Goal: Information Seeking & Learning: Learn about a topic

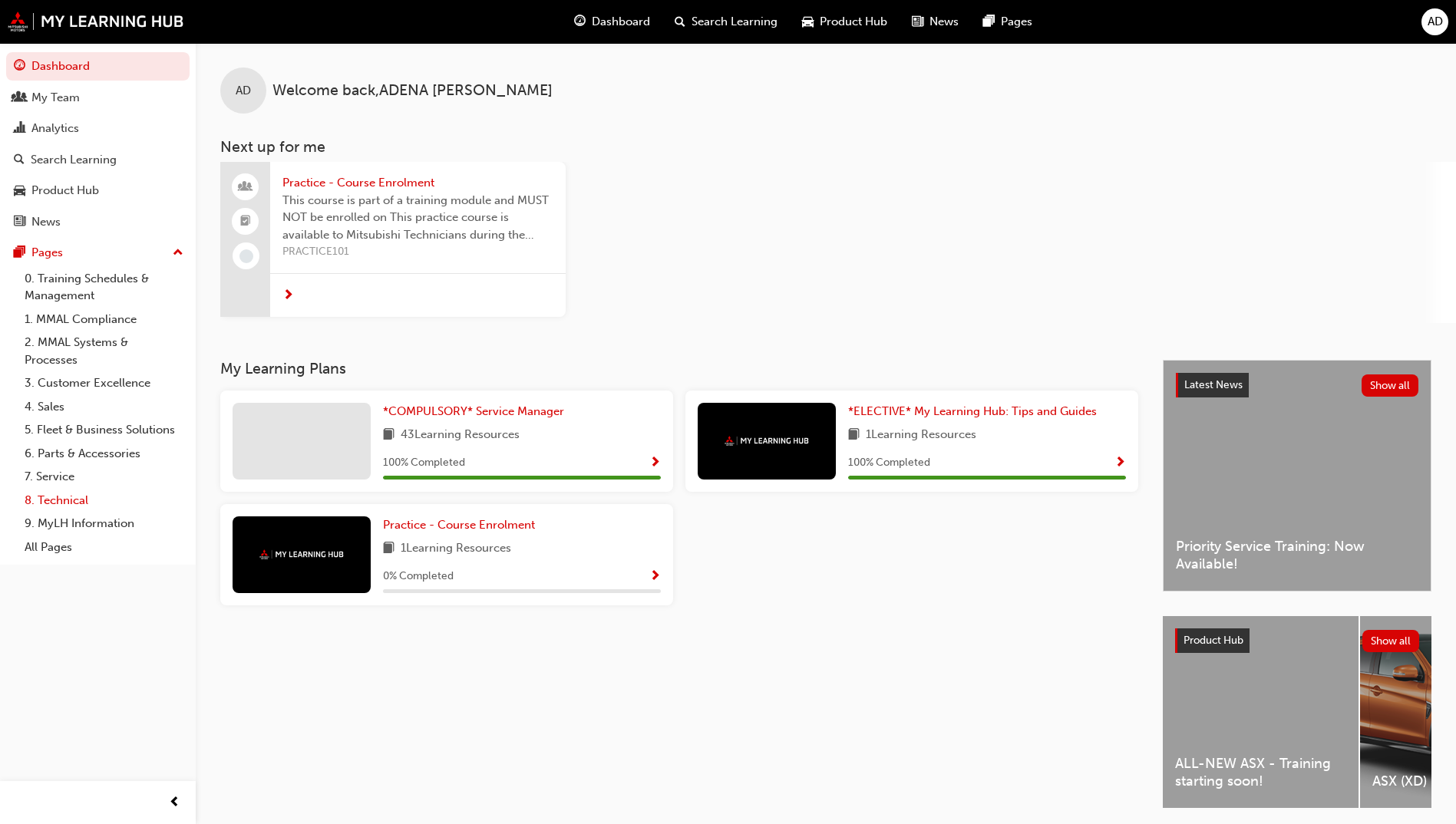
click at [63, 498] on link "8. Technical" at bounding box center [104, 501] width 171 height 24
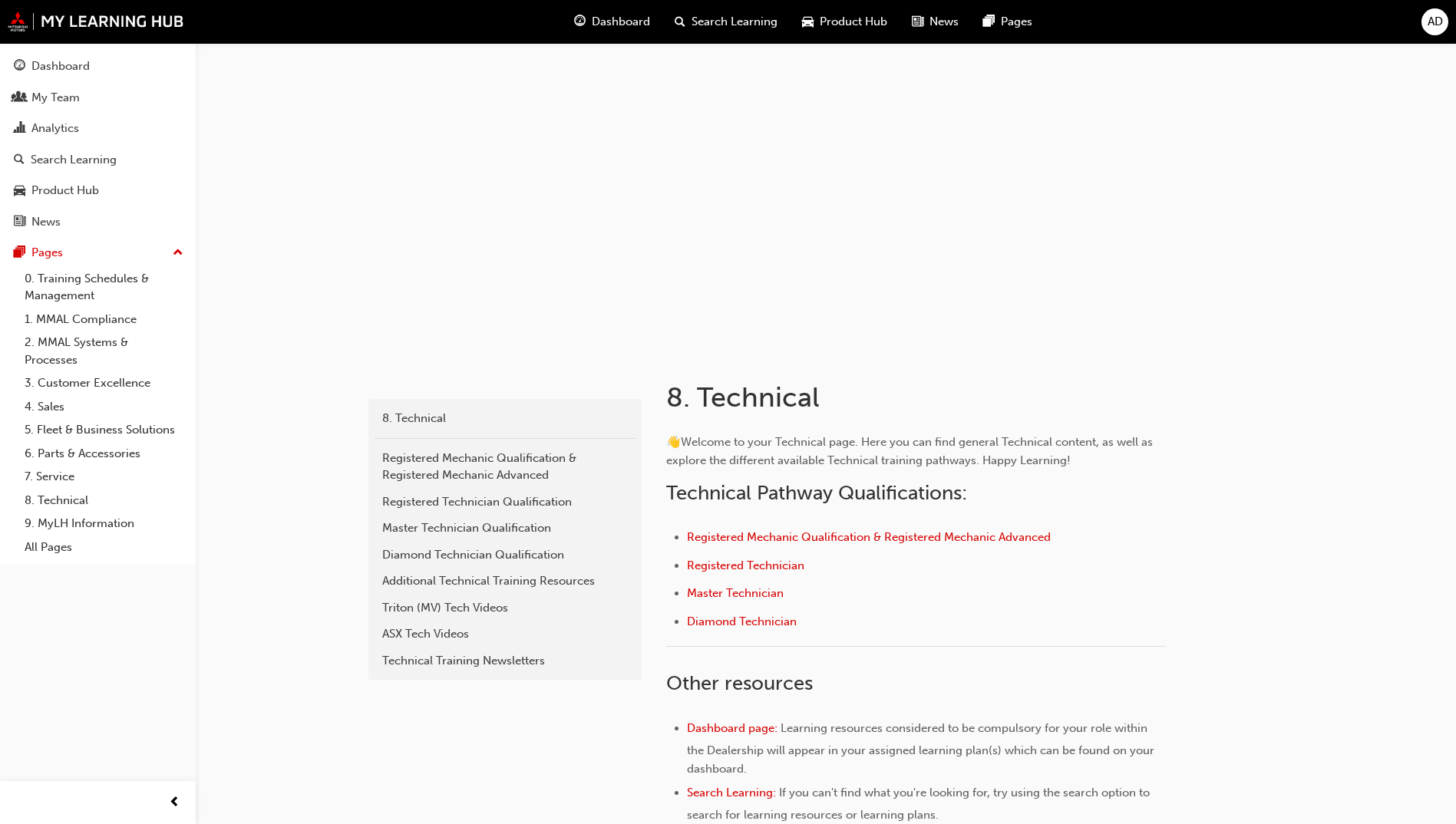
click at [720, 22] on span "Search Learning" at bounding box center [734, 22] width 86 height 18
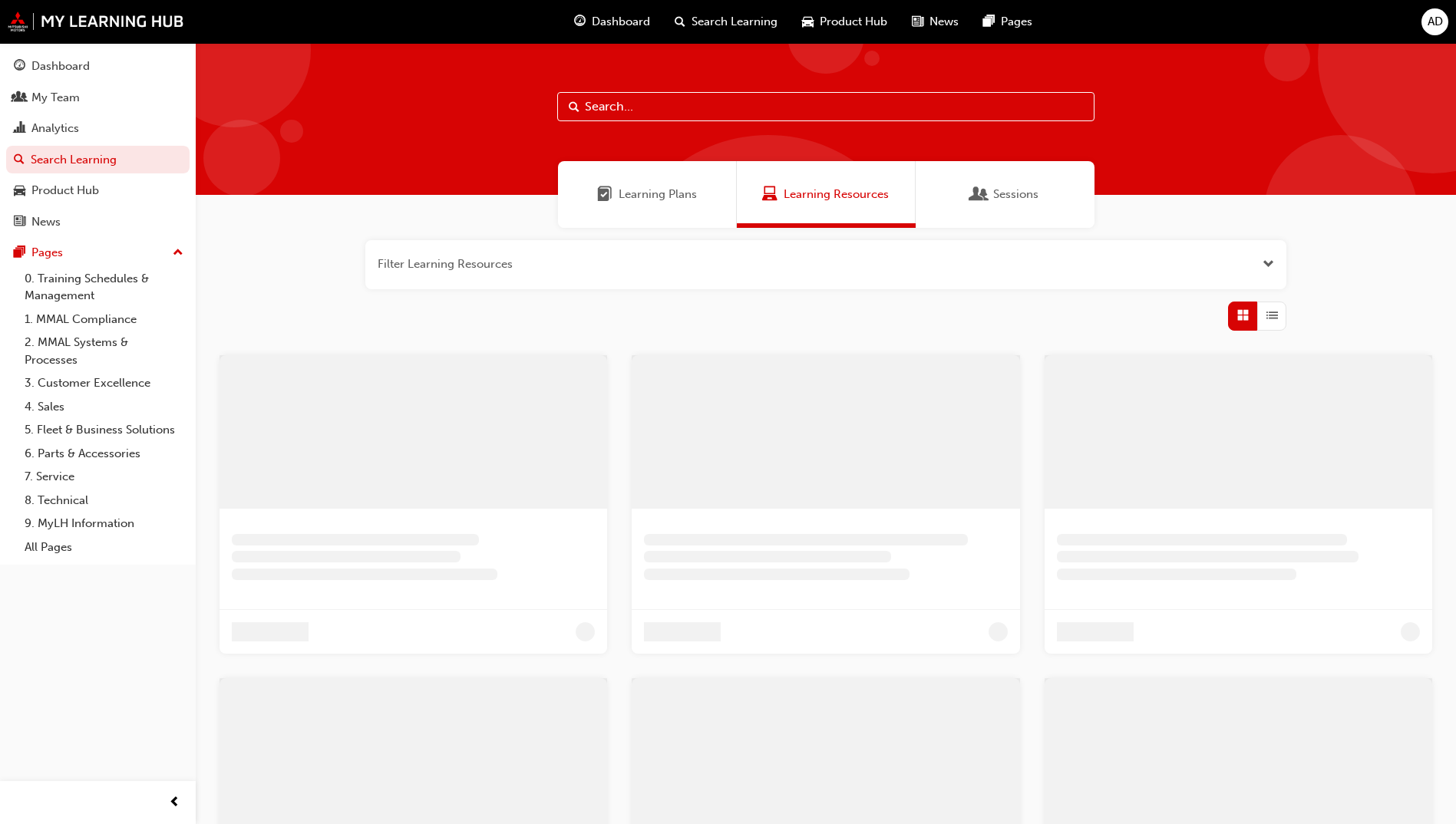
click at [677, 113] on input "text" at bounding box center [825, 106] width 537 height 29
click at [1022, 192] on span "Sessions" at bounding box center [1021, 194] width 45 height 18
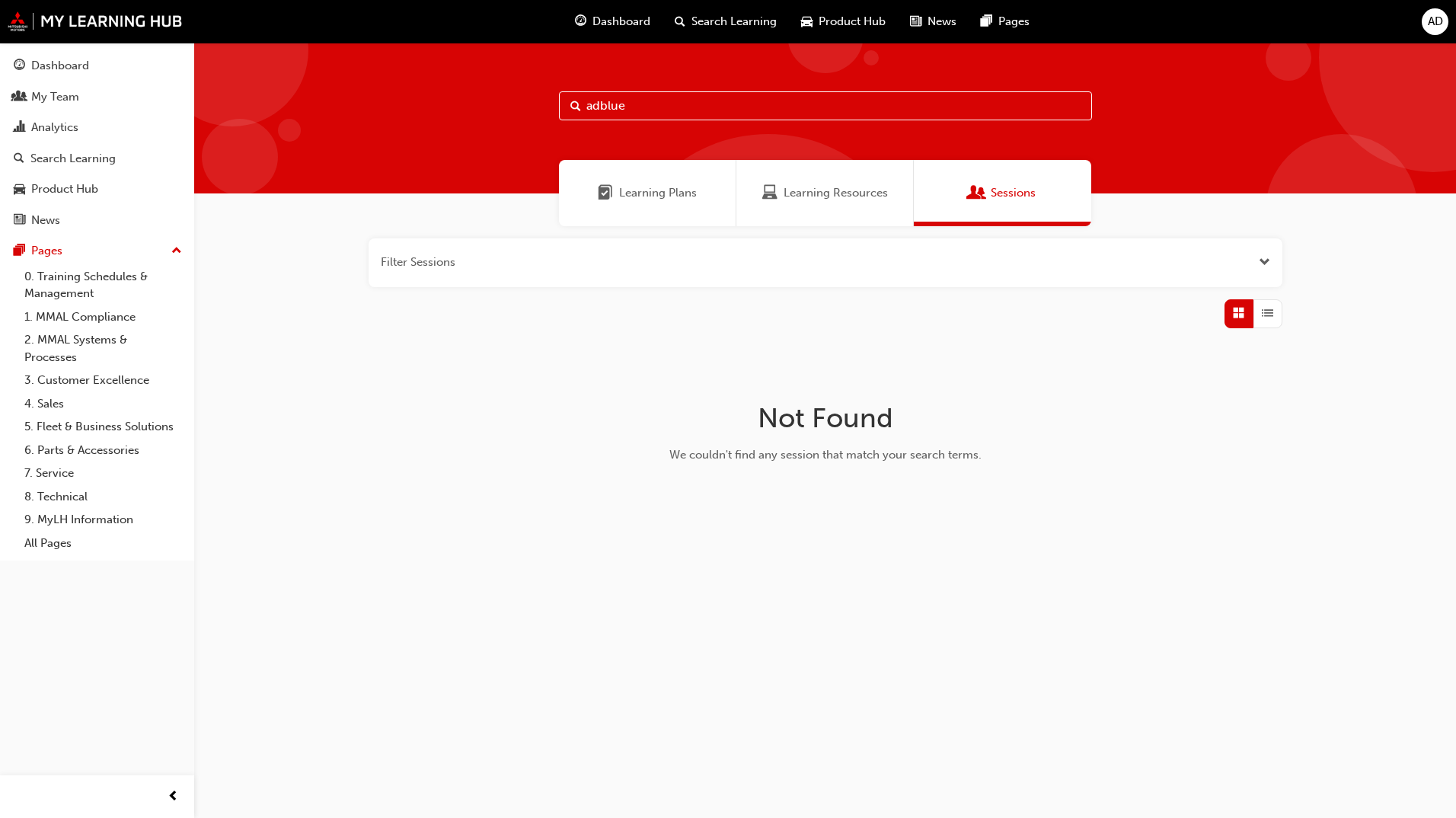
drag, startPoint x: 627, startPoint y: 106, endPoint x: 651, endPoint y: 97, distance: 25.6
click at [627, 105] on input "adblue" at bounding box center [825, 105] width 533 height 29
click at [599, 103] on input "adblue" at bounding box center [825, 105] width 533 height 29
type input "ad blue"
click at [802, 123] on div "ad blue" at bounding box center [825, 117] width 1262 height 150
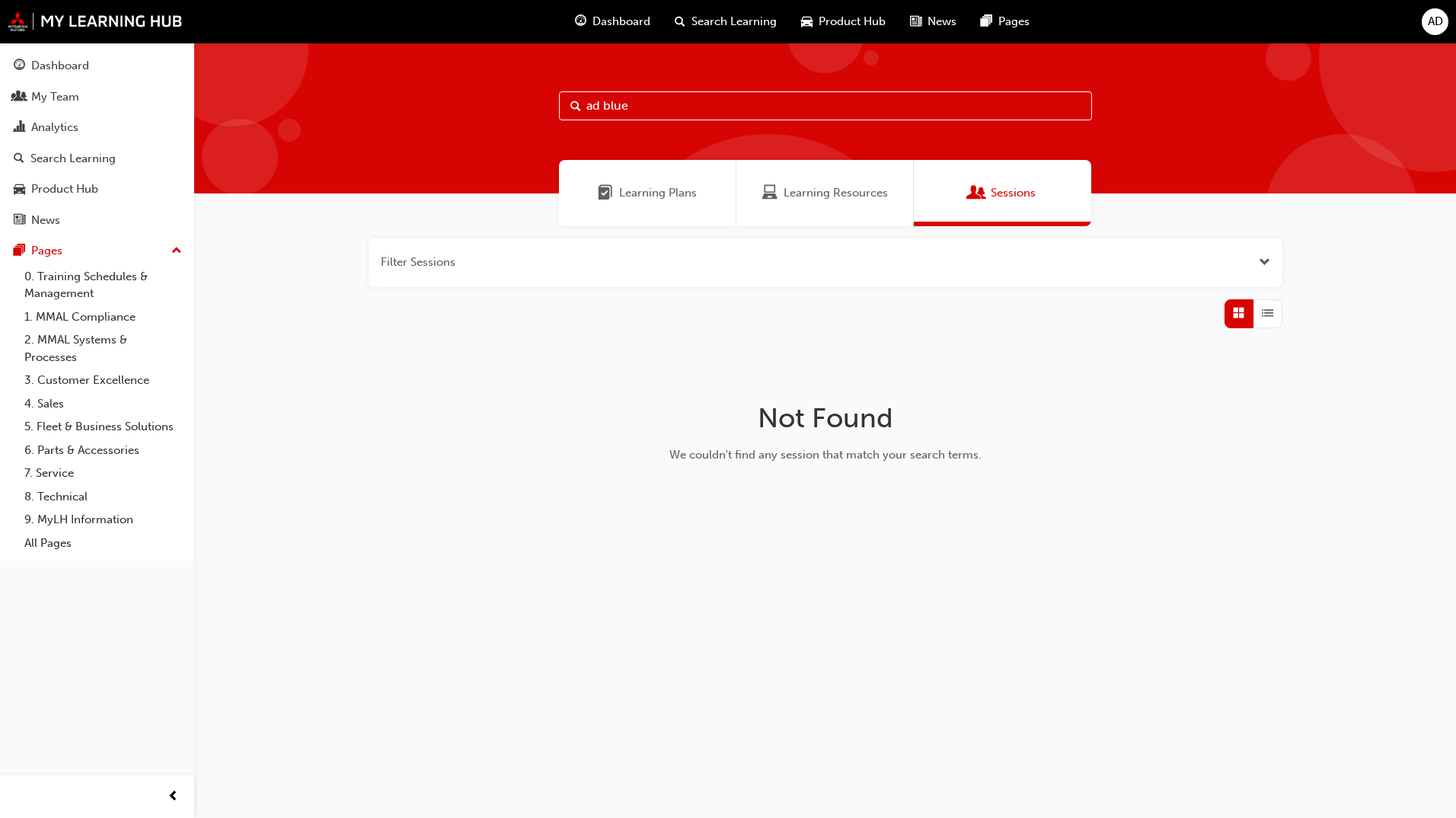
click at [791, 113] on input "ad blue" at bounding box center [825, 105] width 533 height 29
drag, startPoint x: 644, startPoint y: 103, endPoint x: 261, endPoint y: 16, distance: 392.8
click at [290, 25] on div "Dashboard Search Learning Product Hub News Pages AD Dashboard My Team Analytics…" at bounding box center [728, 409] width 1456 height 818
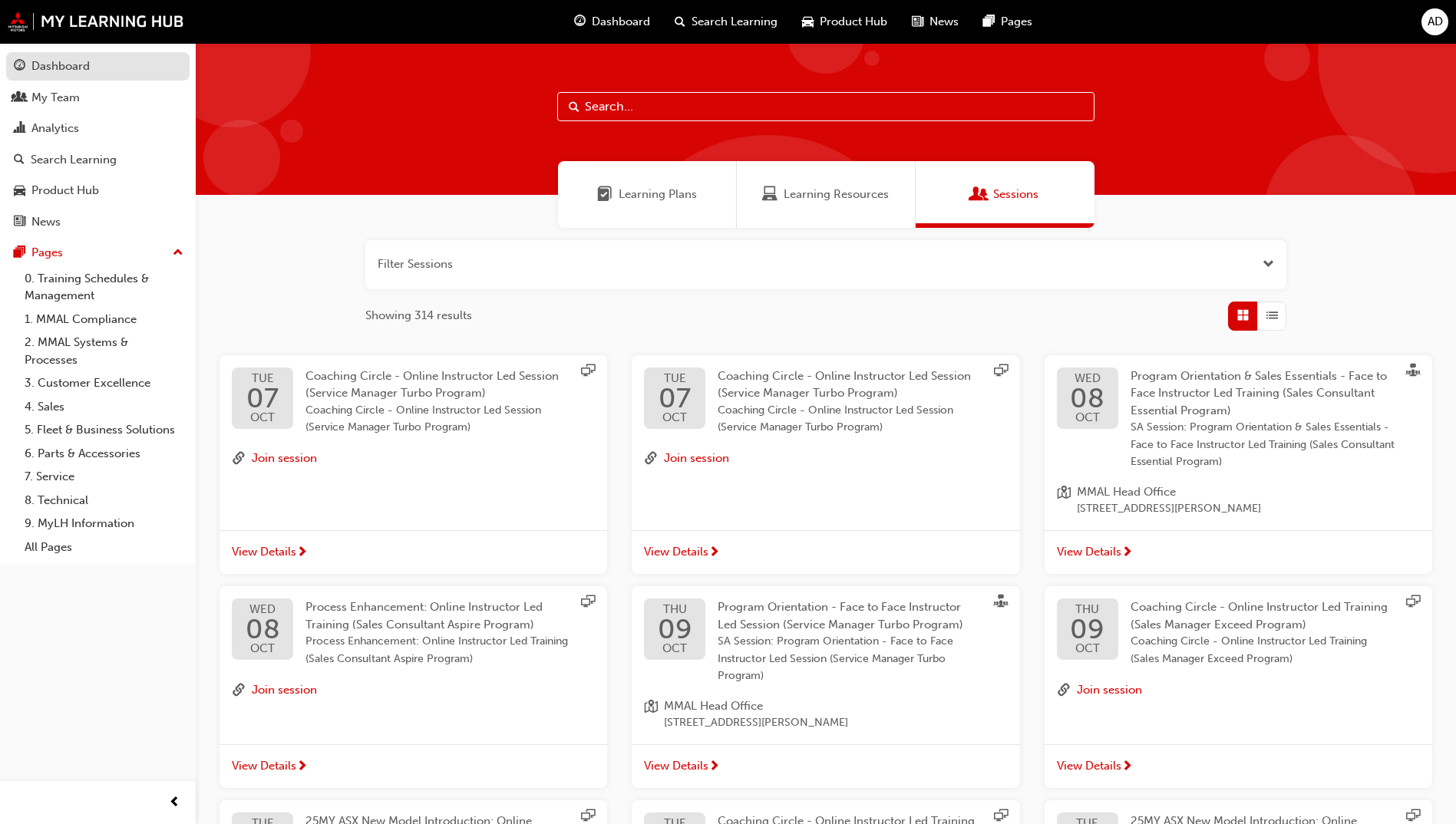
drag, startPoint x: 61, startPoint y: 68, endPoint x: 194, endPoint y: 47, distance: 134.6
click at [62, 68] on div "Dashboard" at bounding box center [60, 66] width 58 height 18
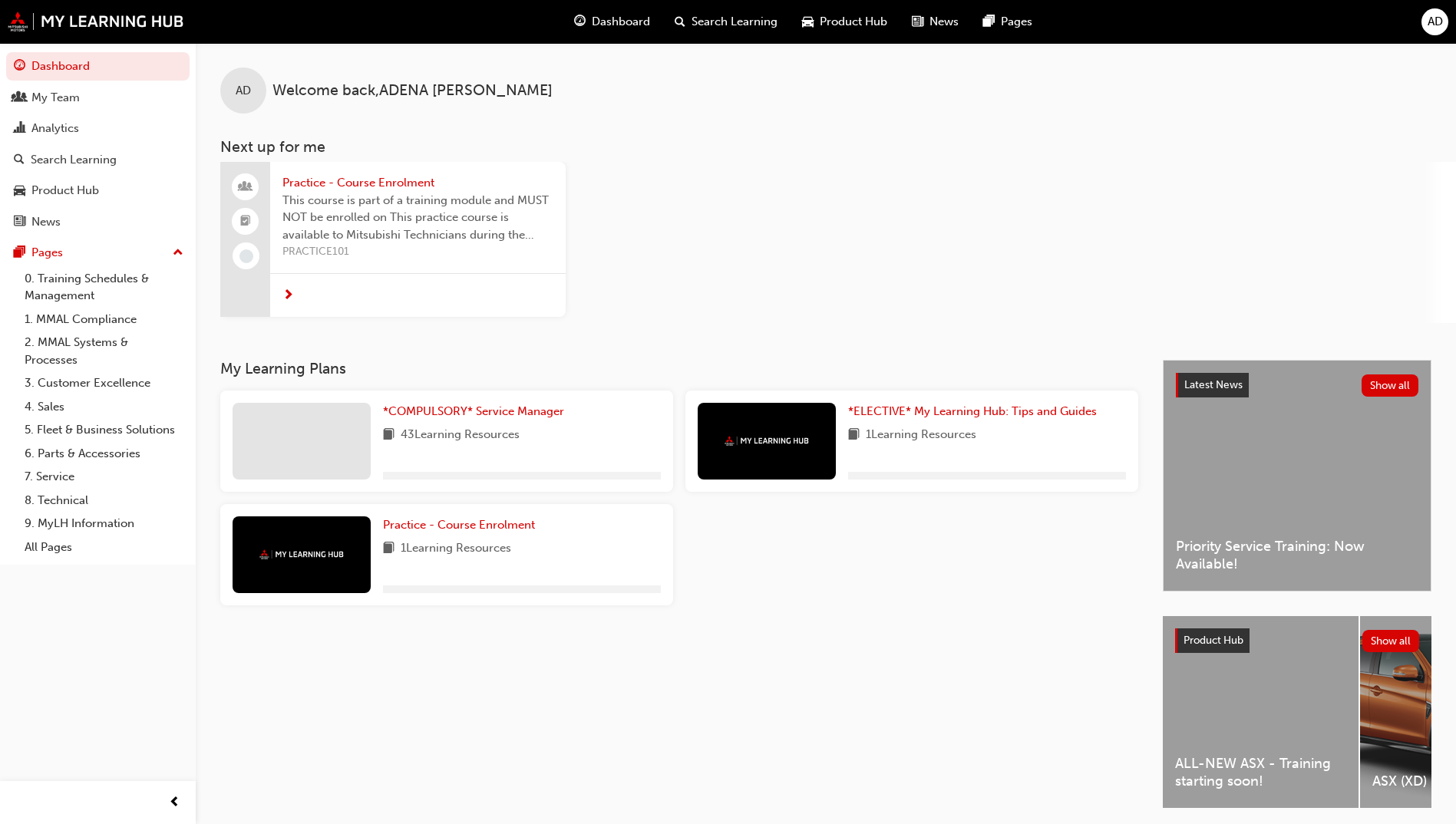
click at [737, 24] on span "Search Learning" at bounding box center [734, 22] width 86 height 18
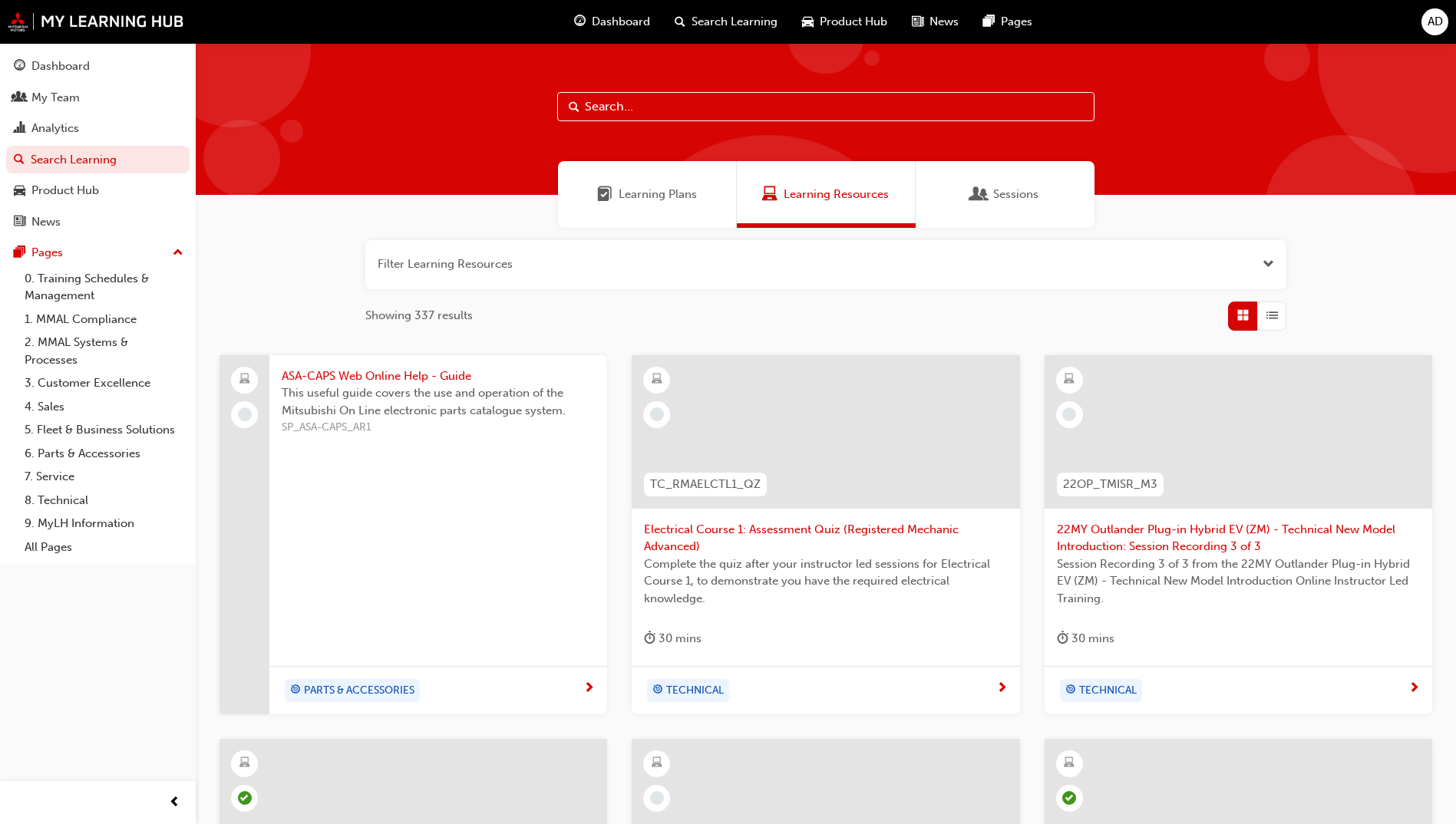
click at [685, 110] on input "text" at bounding box center [825, 106] width 537 height 29
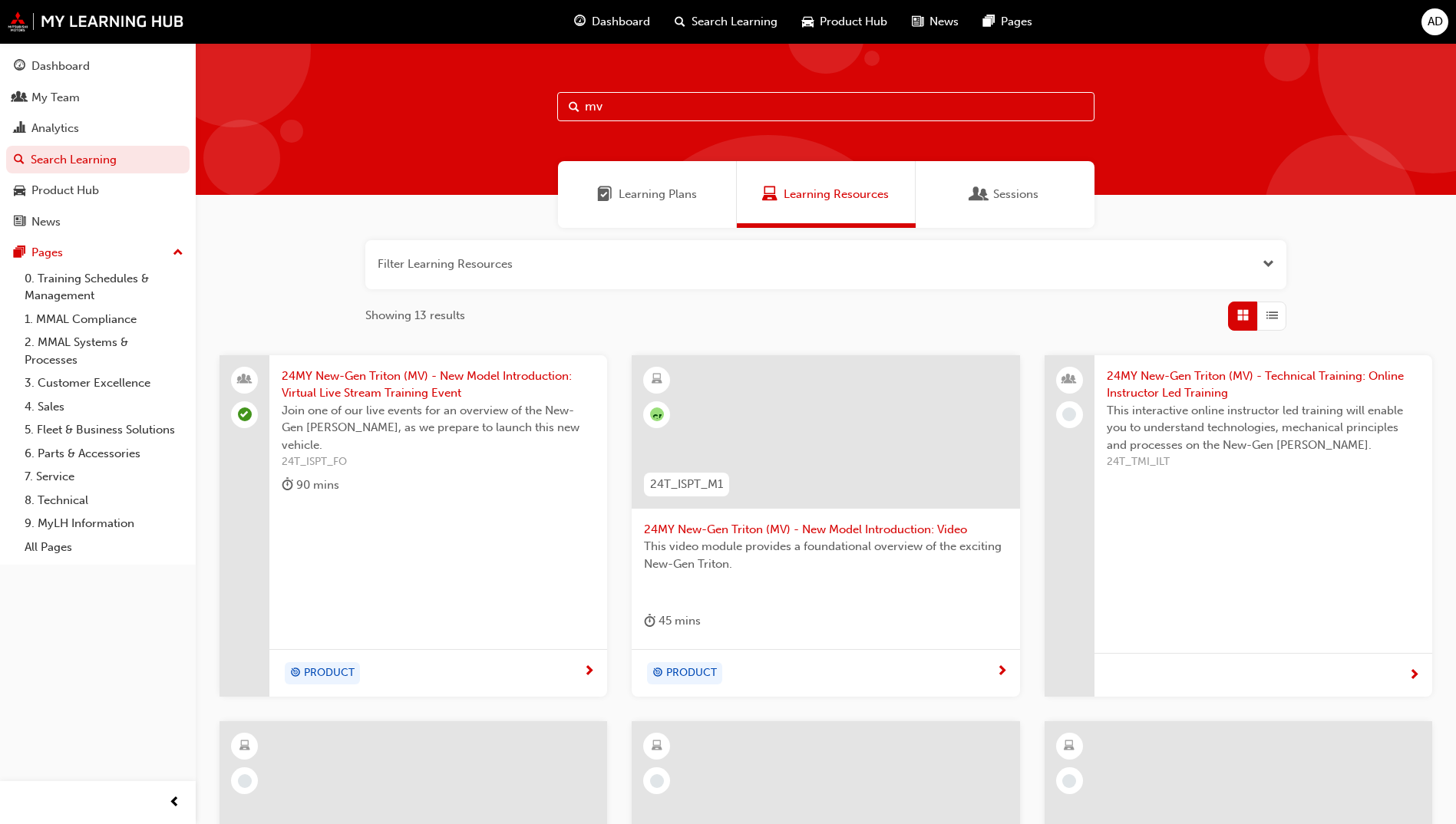
type input "mv"
click at [551, 264] on button "button" at bounding box center [826, 264] width 921 height 49
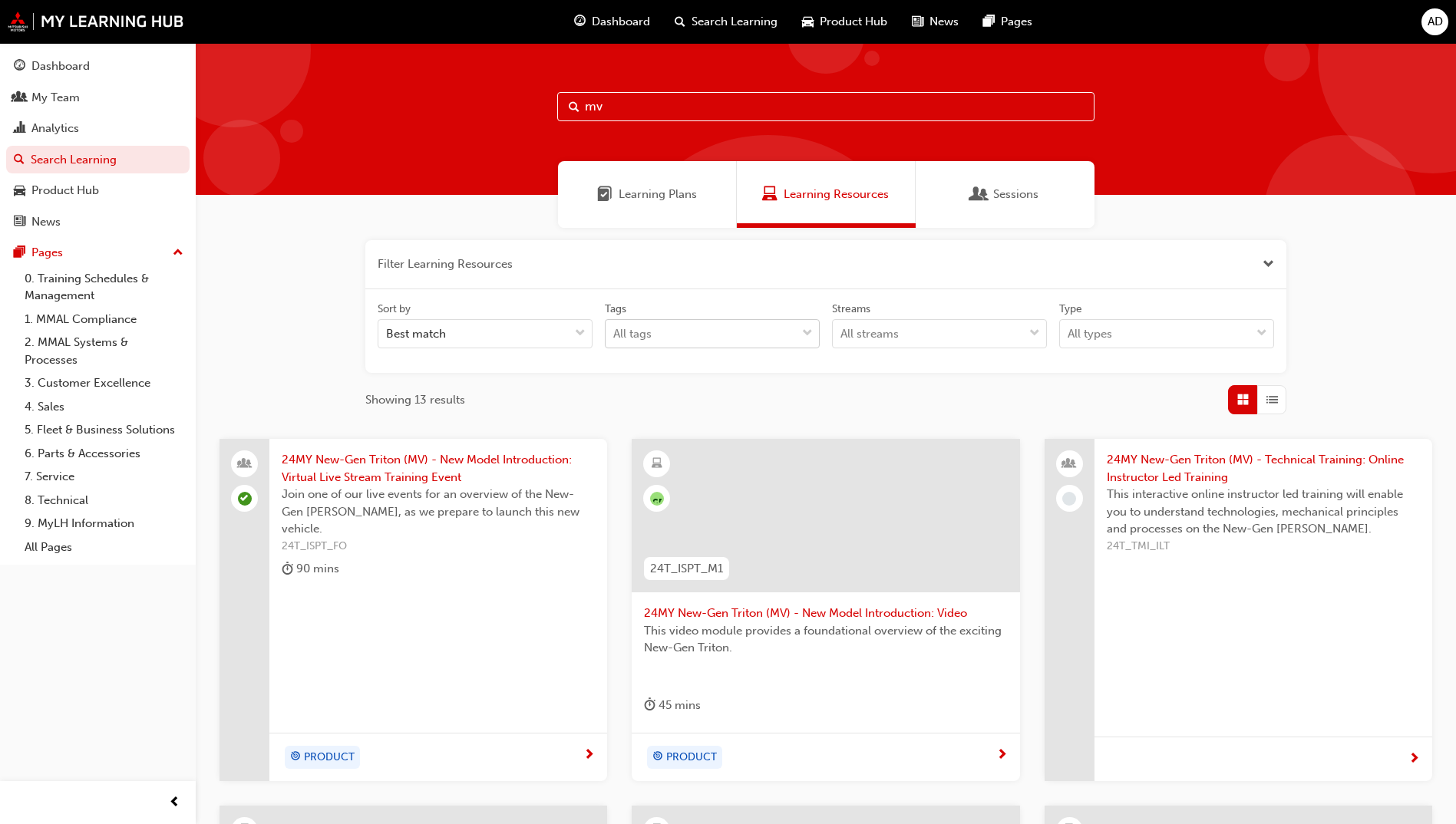
click at [795, 336] on div "All tags" at bounding box center [701, 333] width 191 height 27
click at [614, 336] on input "Tags All tags" at bounding box center [614, 333] width 2 height 13
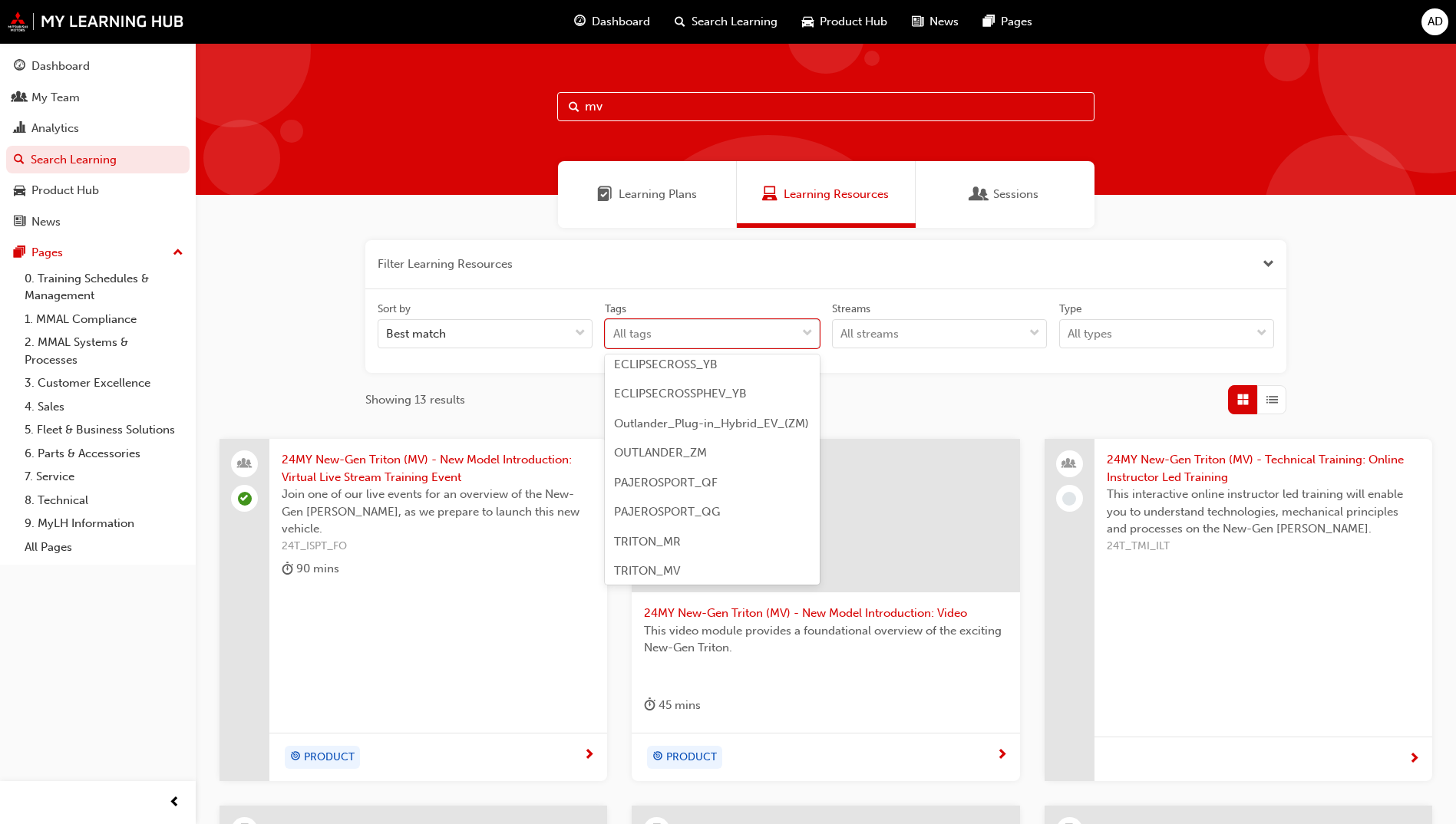
scroll to position [59, 0]
click at [757, 576] on div "TRITON_MV" at bounding box center [712, 567] width 215 height 30
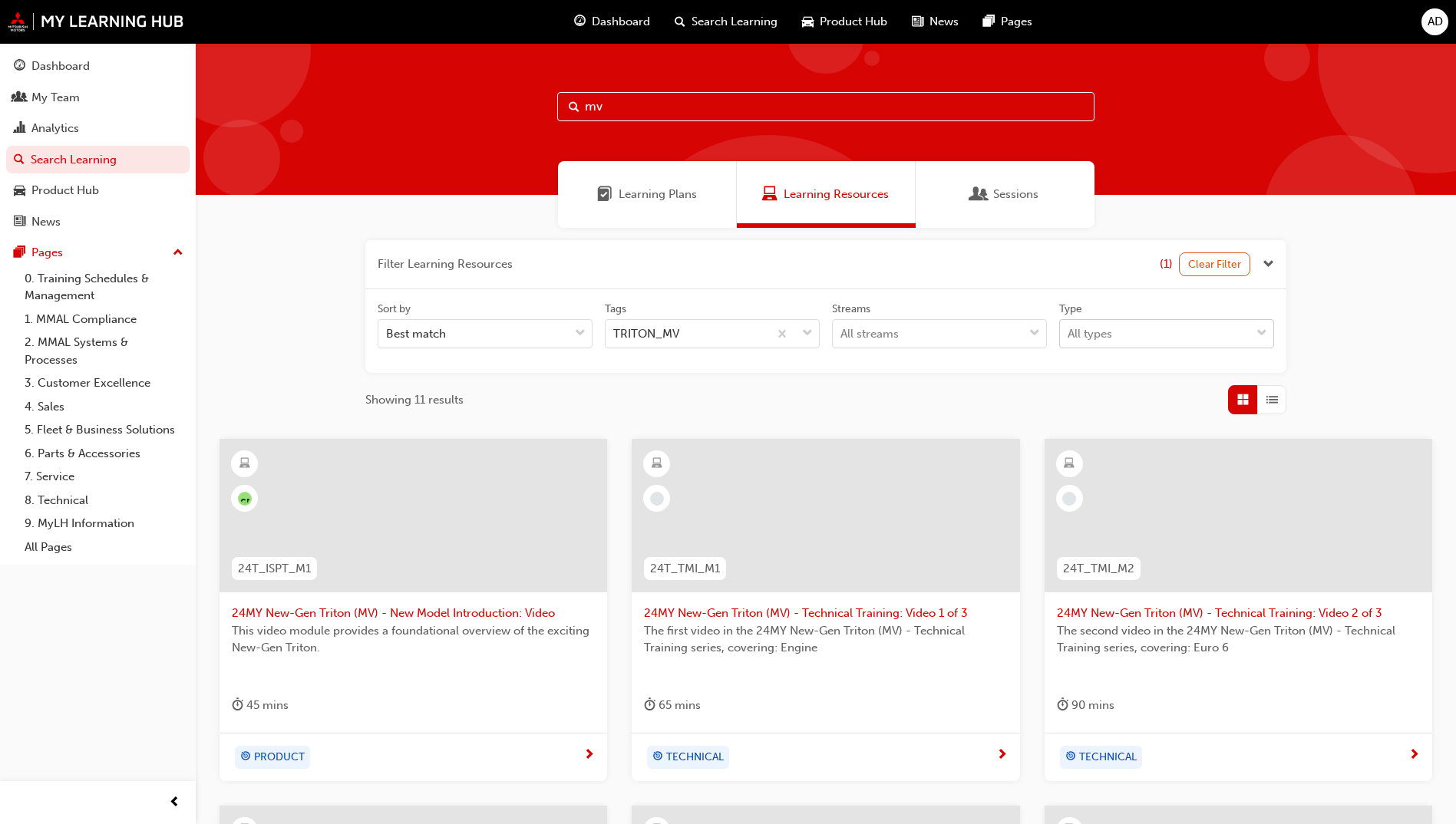
click at [1139, 331] on div "All types" at bounding box center [1155, 333] width 191 height 27
click at [1069, 331] on input "Type All types" at bounding box center [1069, 333] width 2 height 13
click at [1125, 378] on div "eLearning" at bounding box center [1167, 372] width 215 height 30
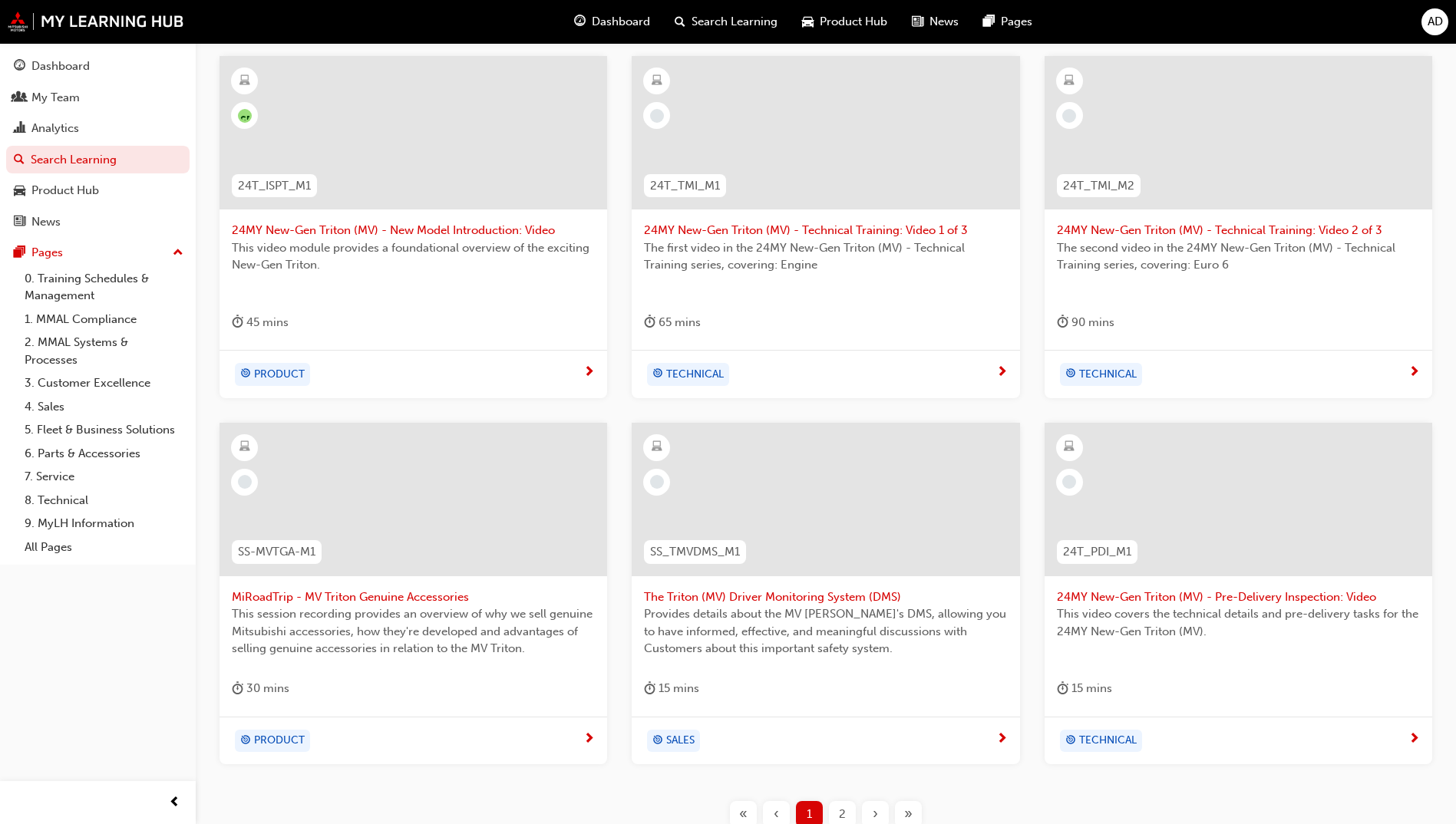
scroll to position [511, 0]
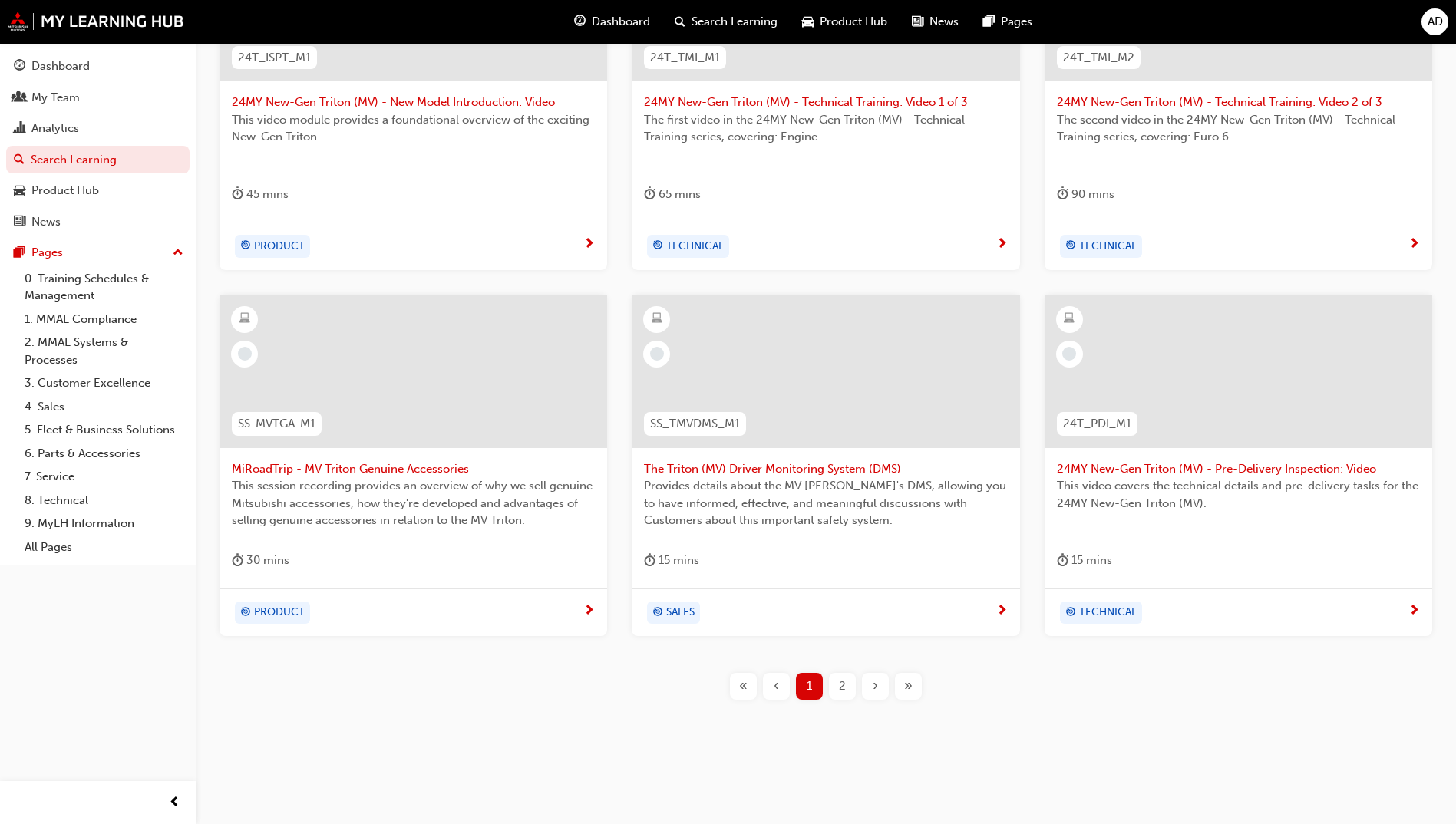
click at [1196, 471] on span "24MY New-Gen Triton (MV) - Pre-Delivery Inspection: Video" at bounding box center [1238, 469] width 363 height 18
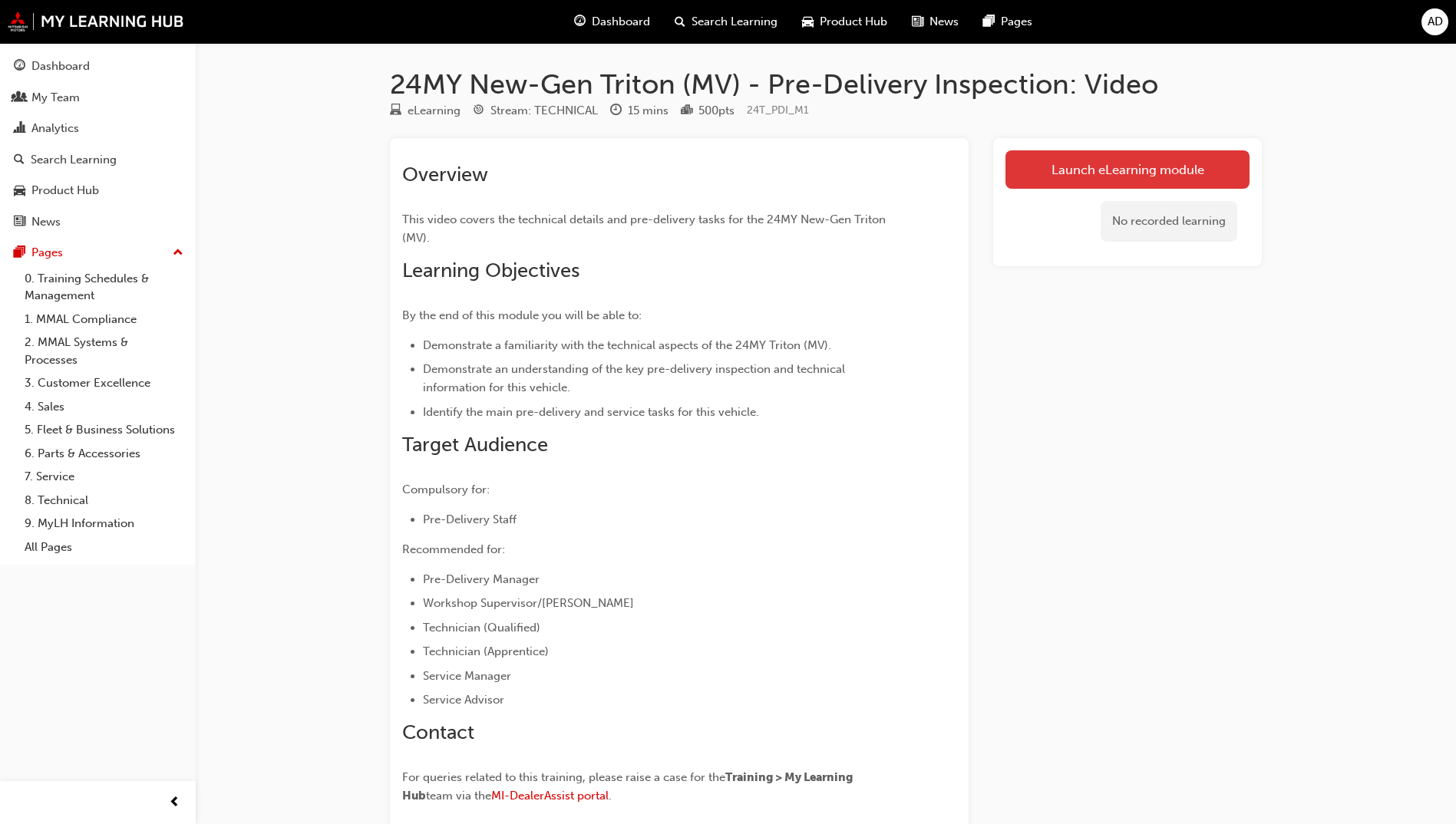
click at [1114, 169] on link "Launch eLearning module" at bounding box center [1128, 169] width 244 height 38
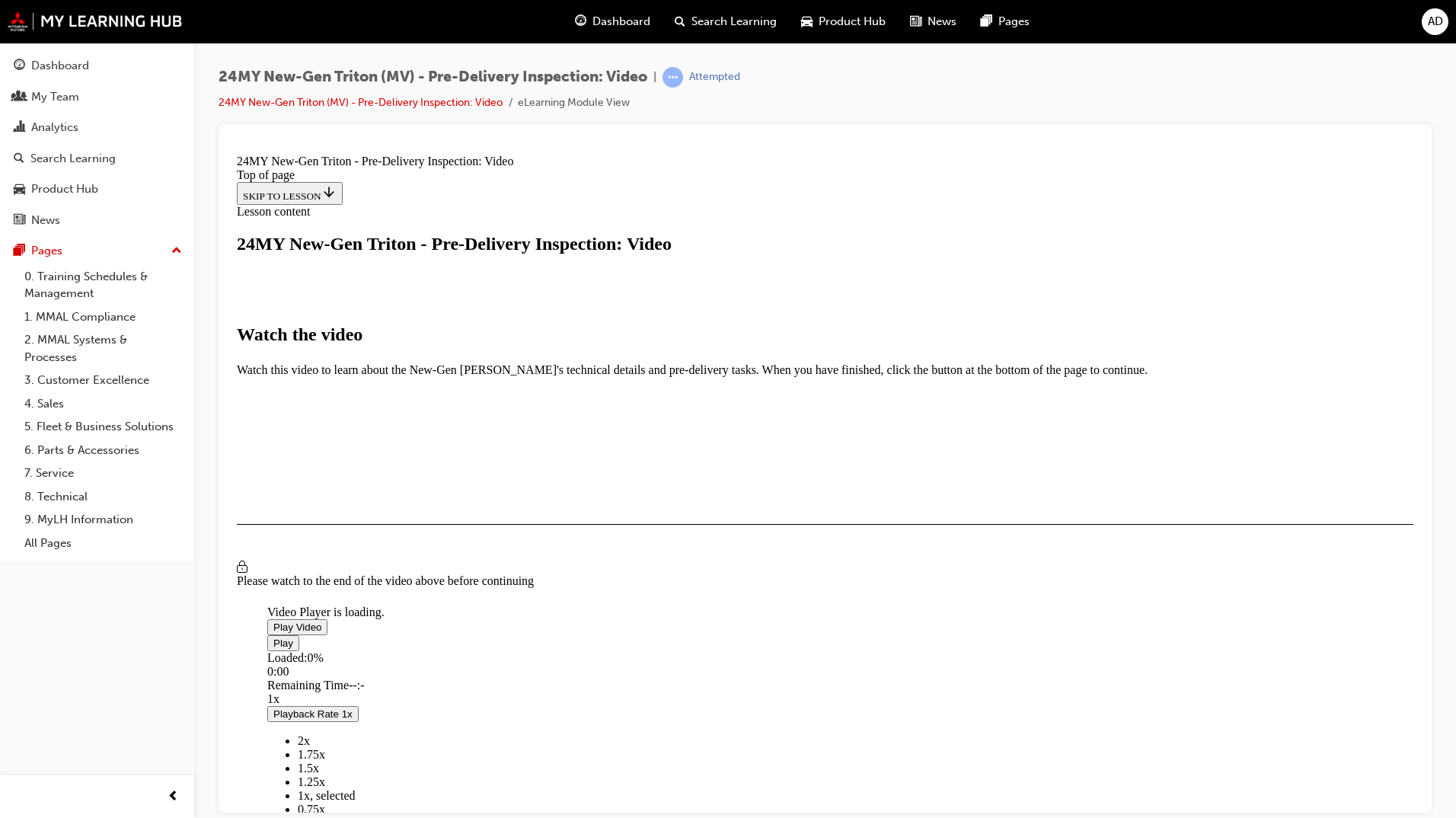
scroll to position [236, 0]
click at [273, 620] on span "Video player" at bounding box center [273, 626] width 0 height 12
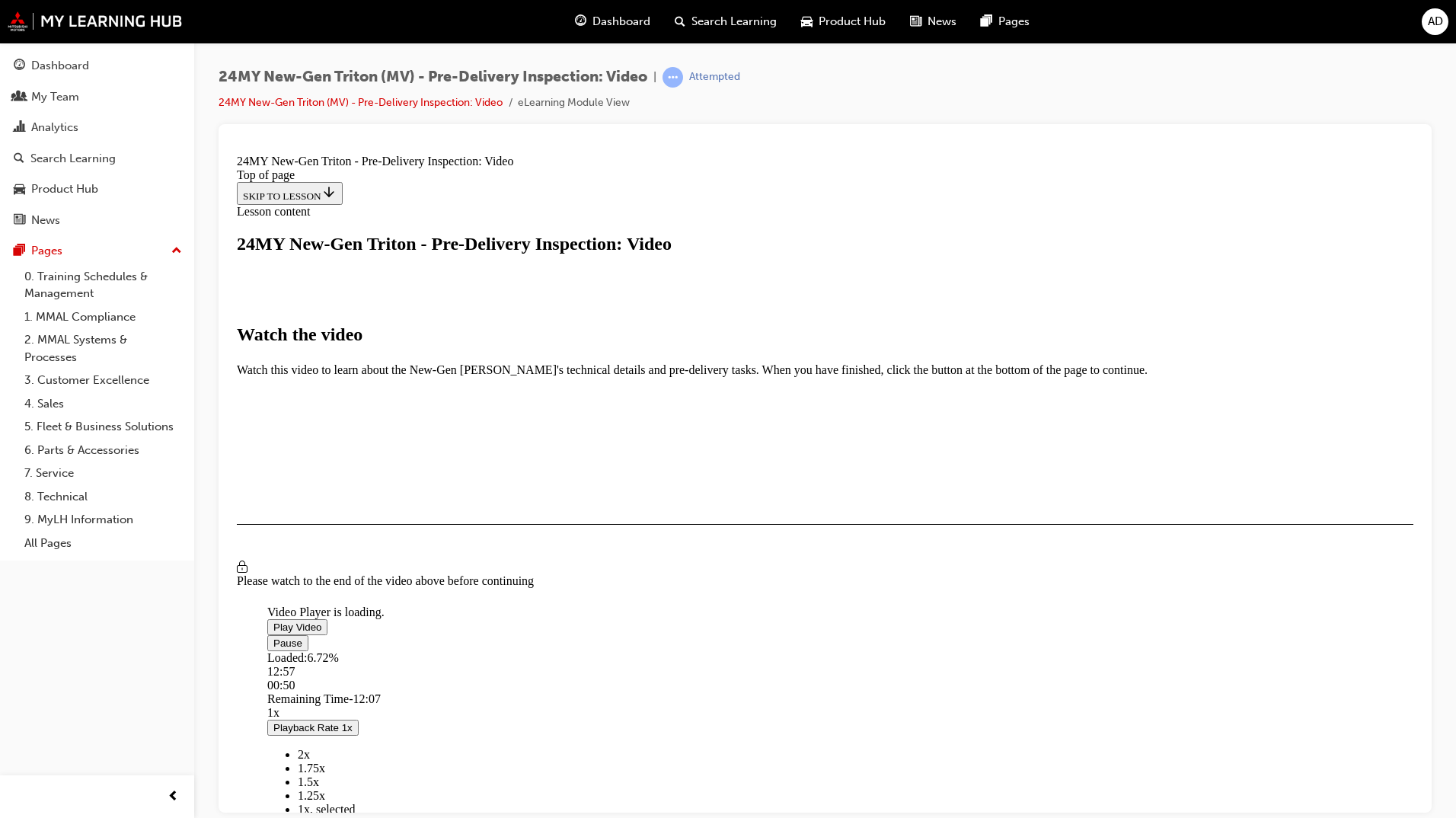
click at [555, 624] on section "Watch the video Watch this video to learn about the New-Gen [PERSON_NAME]'s tec…" at bounding box center [825, 446] width 1177 height 355
drag, startPoint x: 505, startPoint y: 593, endPoint x: 536, endPoint y: 591, distance: 31.1
click at [536, 651] on div "Loaded : 10.57% 01:46 01:17" at bounding box center [998, 671] width 1462 height 41
drag, startPoint x: 542, startPoint y: 591, endPoint x: 555, endPoint y: 591, distance: 13.0
click at [555, 651] on div "Loaded : 15.22% 01:58 01:56" at bounding box center [998, 671] width 1462 height 41
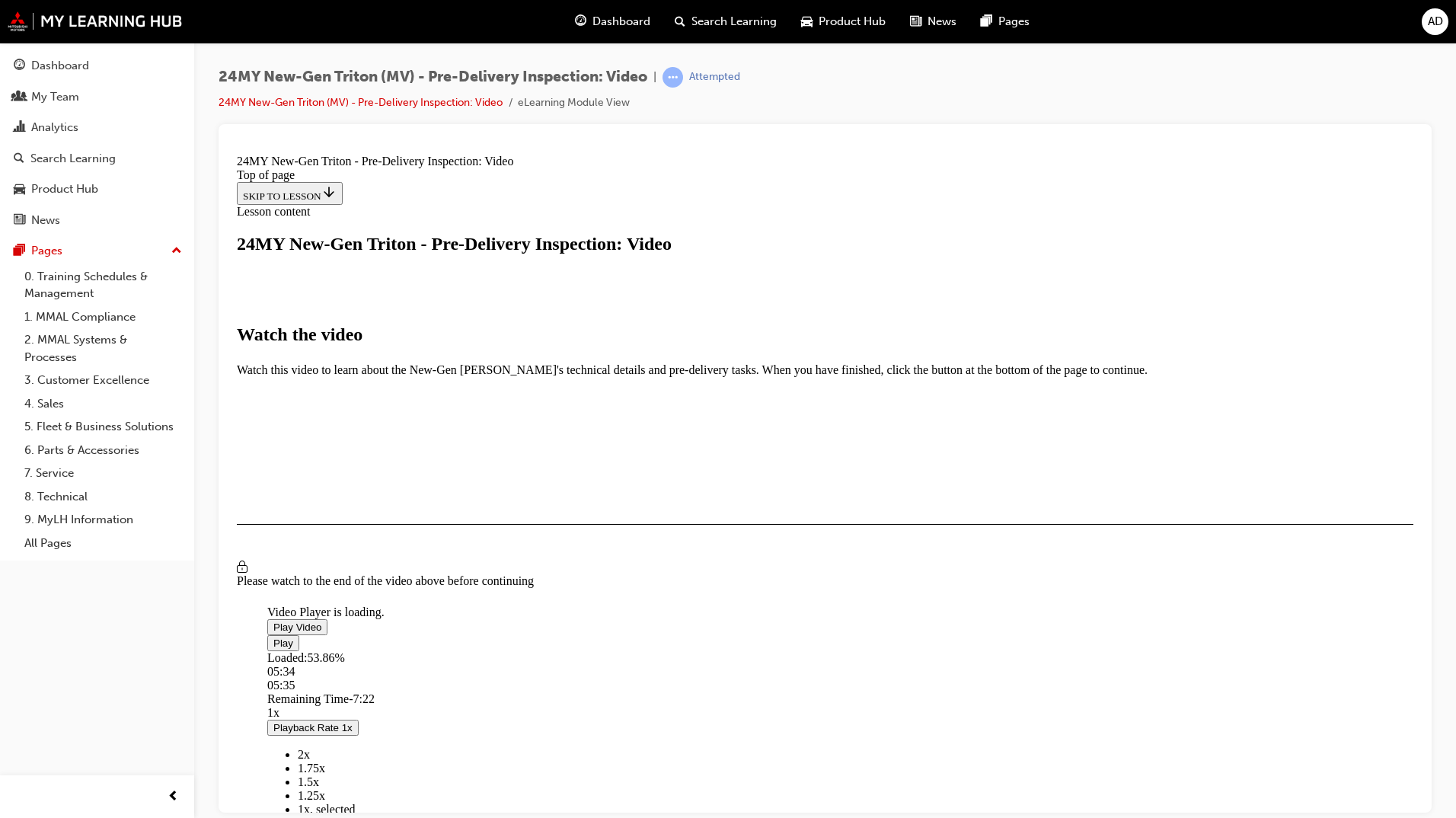
click at [700, 651] on div "Loaded : 53.86% 05:34 05:35" at bounding box center [998, 671] width 1462 height 41
click at [719, 651] on div "Loaded : 56.35% 06:02 05:36" at bounding box center [998, 671] width 1462 height 41
click at [710, 664] on div "05:49" at bounding box center [998, 671] width 1462 height 14
click at [750, 651] on div "Loaded : 63.07% 06:44 06:35" at bounding box center [998, 671] width 1462 height 41
click at [762, 651] on div "Loaded : 65.42% 07:00 06:46" at bounding box center [998, 671] width 1462 height 41
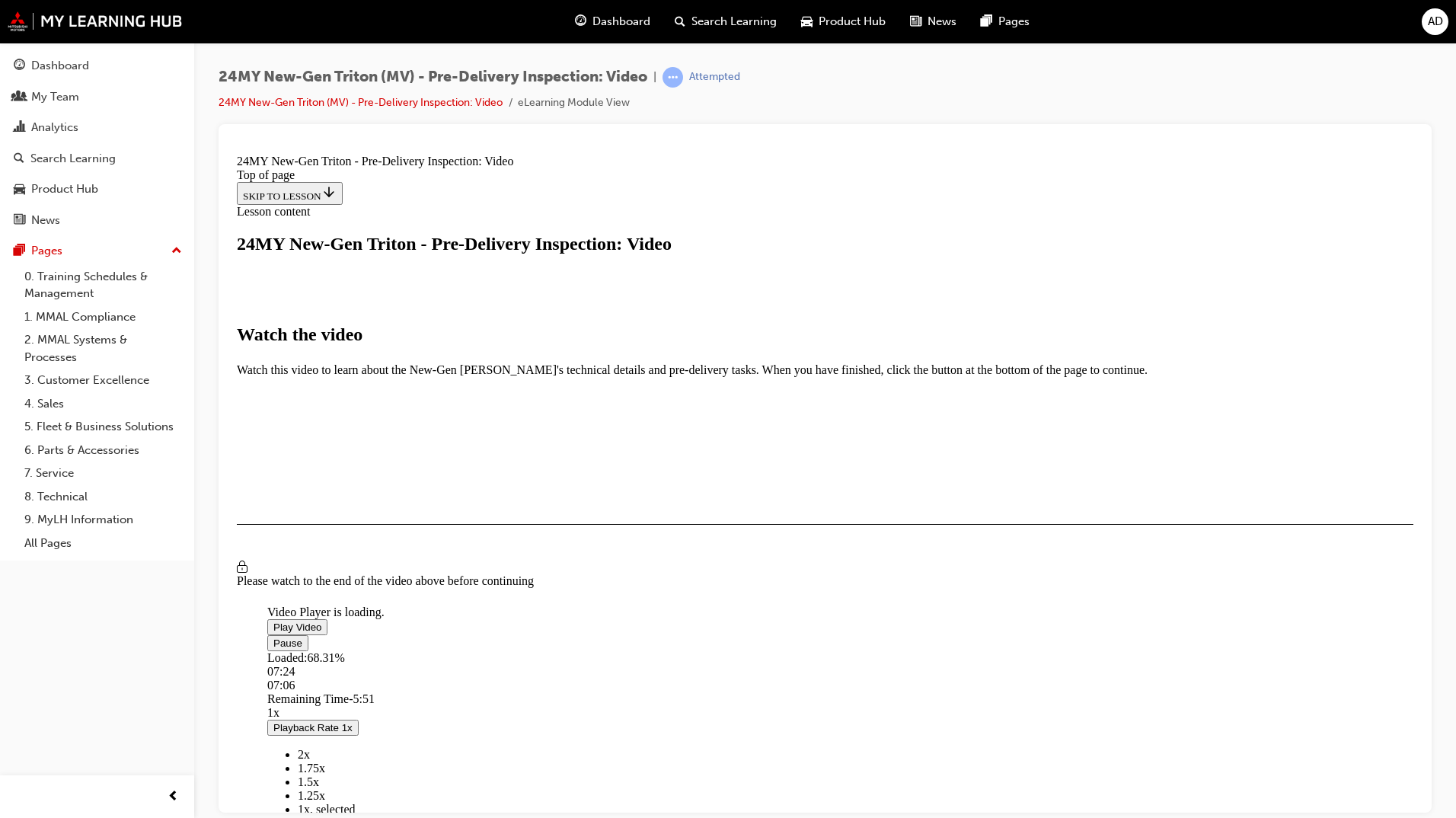
click at [779, 651] on div "Loaded : 68.31% 07:24 07:06" at bounding box center [998, 671] width 1462 height 41
click at [1133, 624] on section "Watch the video Watch this video to learn about the New-Gen [PERSON_NAME]'s tec…" at bounding box center [825, 446] width 1177 height 355
drag, startPoint x: 851, startPoint y: 590, endPoint x: 837, endPoint y: 590, distance: 14.0
click at [837, 651] on div "Loaded : 81.96% 08:48 08:56" at bounding box center [998, 671] width 1462 height 41
drag, startPoint x: 836, startPoint y: 590, endPoint x: 823, endPoint y: 590, distance: 13.0
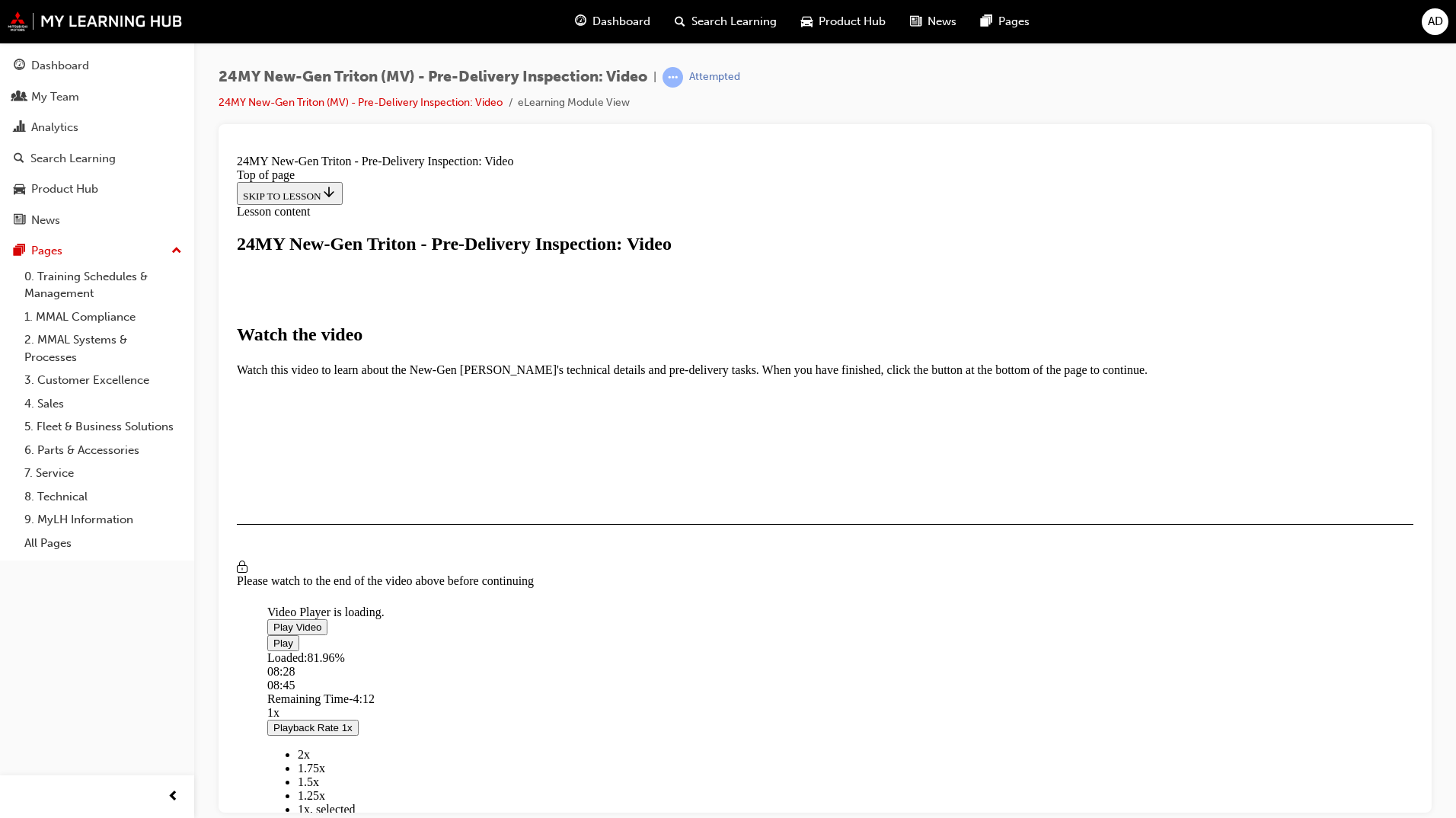
click at [823, 651] on div "Loaded : 81.96% 08:28 08:45" at bounding box center [998, 671] width 1462 height 41
drag, startPoint x: 823, startPoint y: 591, endPoint x: 813, endPoint y: 591, distance: 10.0
click at [813, 651] on div "Loaded : 81.96% 08:13 08:25" at bounding box center [998, 671] width 1462 height 41
click at [806, 651] on div "Loaded : 81.96% 08:03 08:13" at bounding box center [998, 671] width 1462 height 41
drag, startPoint x: 809, startPoint y: 588, endPoint x: 792, endPoint y: 590, distance: 17.1
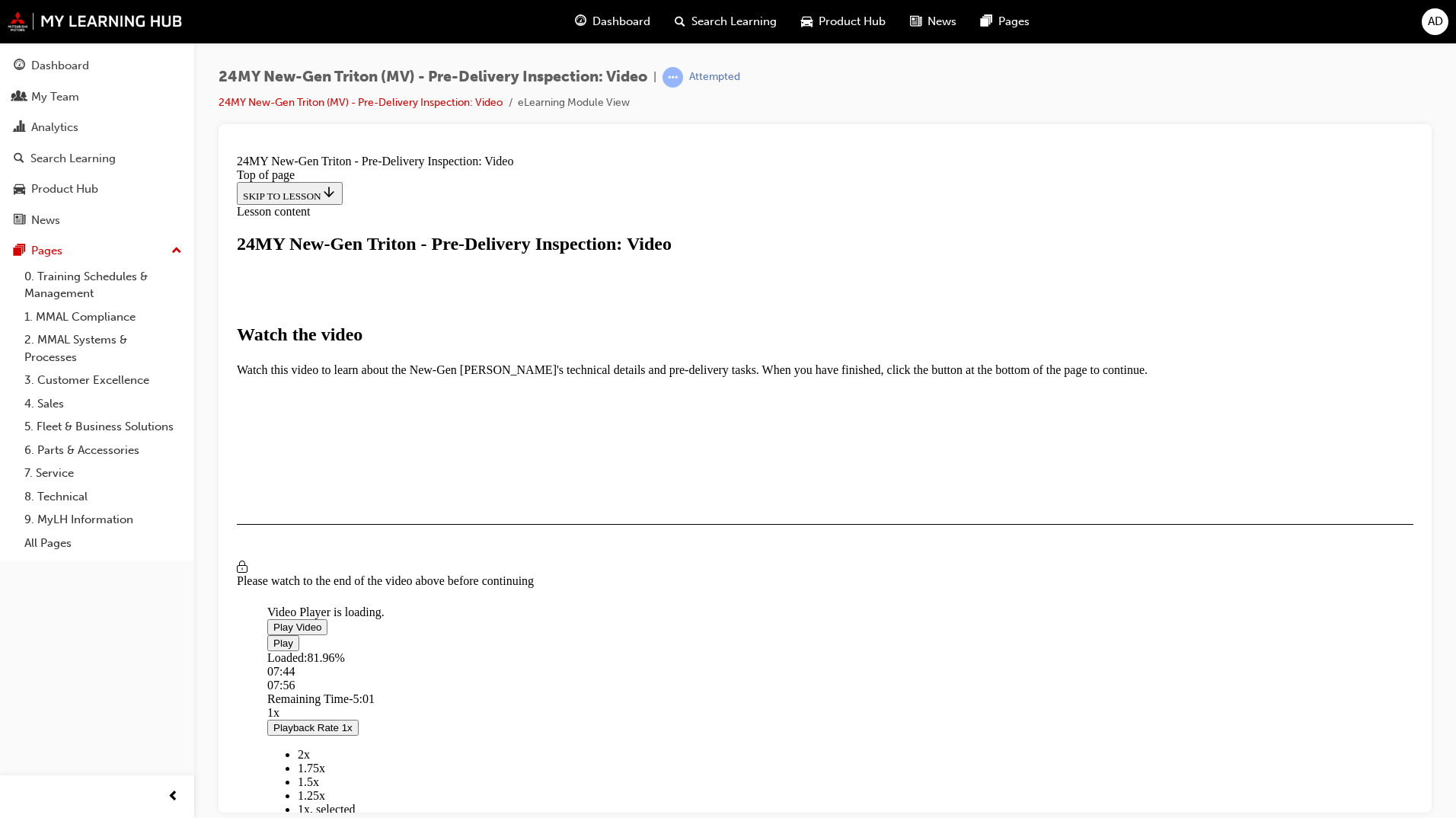
click at [792, 651] on div "Loaded : 81.96% 07:44 07:56" at bounding box center [998, 671] width 1462 height 41
drag, startPoint x: 792, startPoint y: 588, endPoint x: 775, endPoint y: 588, distance: 17.0
click at [775, 678] on div "07:20" at bounding box center [682, 684] width 830 height 14
click at [782, 651] on div "Loaded : 81.96% 07:32 07:21" at bounding box center [998, 671] width 1462 height 41
click at [273, 637] on span "Video player" at bounding box center [273, 642] width 0 height 12
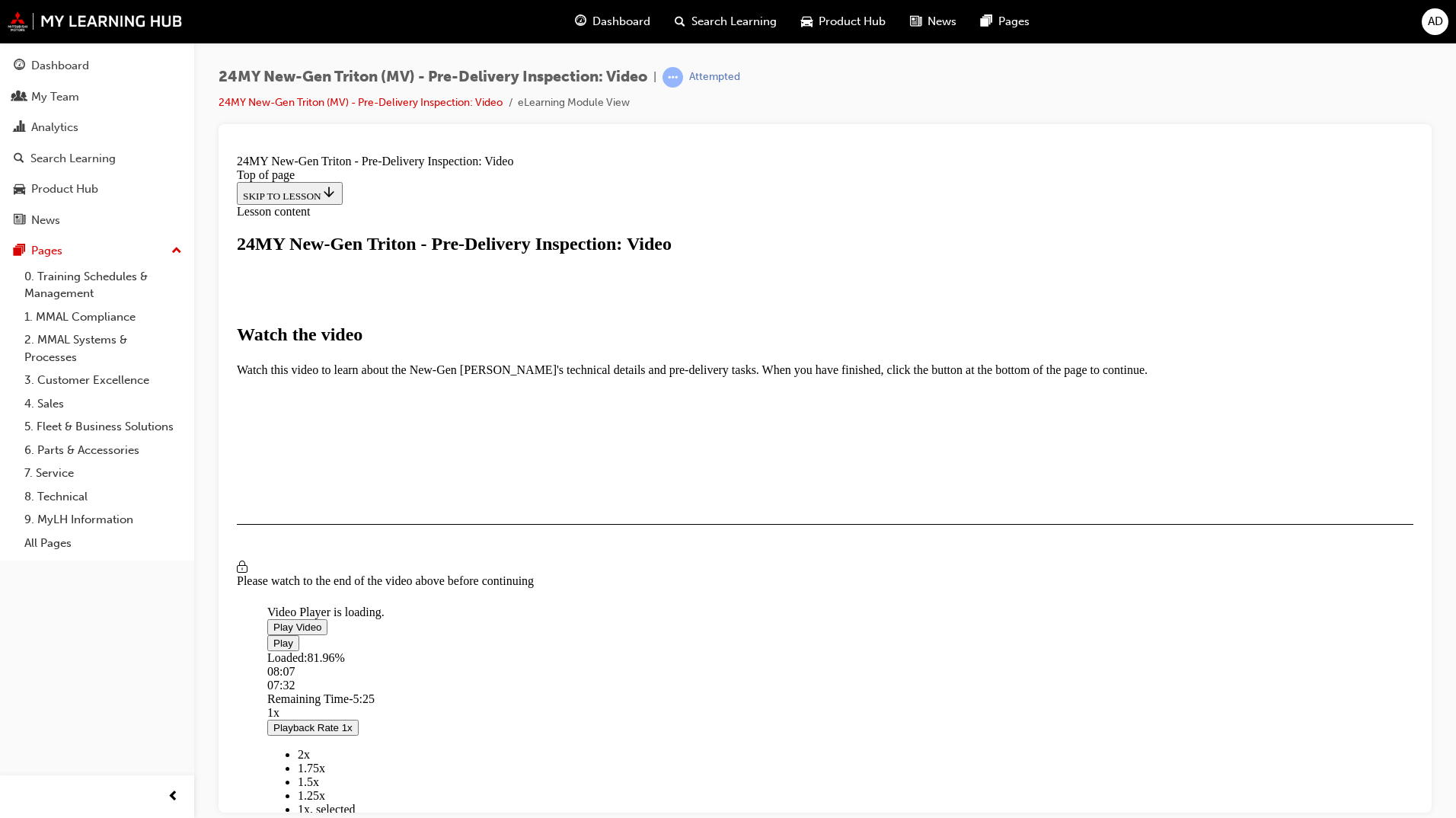
click at [273, 620] on span "Video player" at bounding box center [273, 626] width 0 height 12
click at [273, 637] on span "Video player" at bounding box center [273, 642] width 0 height 12
click at [809, 678] on div "08:06" at bounding box center [725, 684] width 917 height 14
click at [273, 620] on span "Video player" at bounding box center [273, 626] width 0 height 12
click at [273, 637] on span "Video player" at bounding box center [273, 642] width 0 height 12
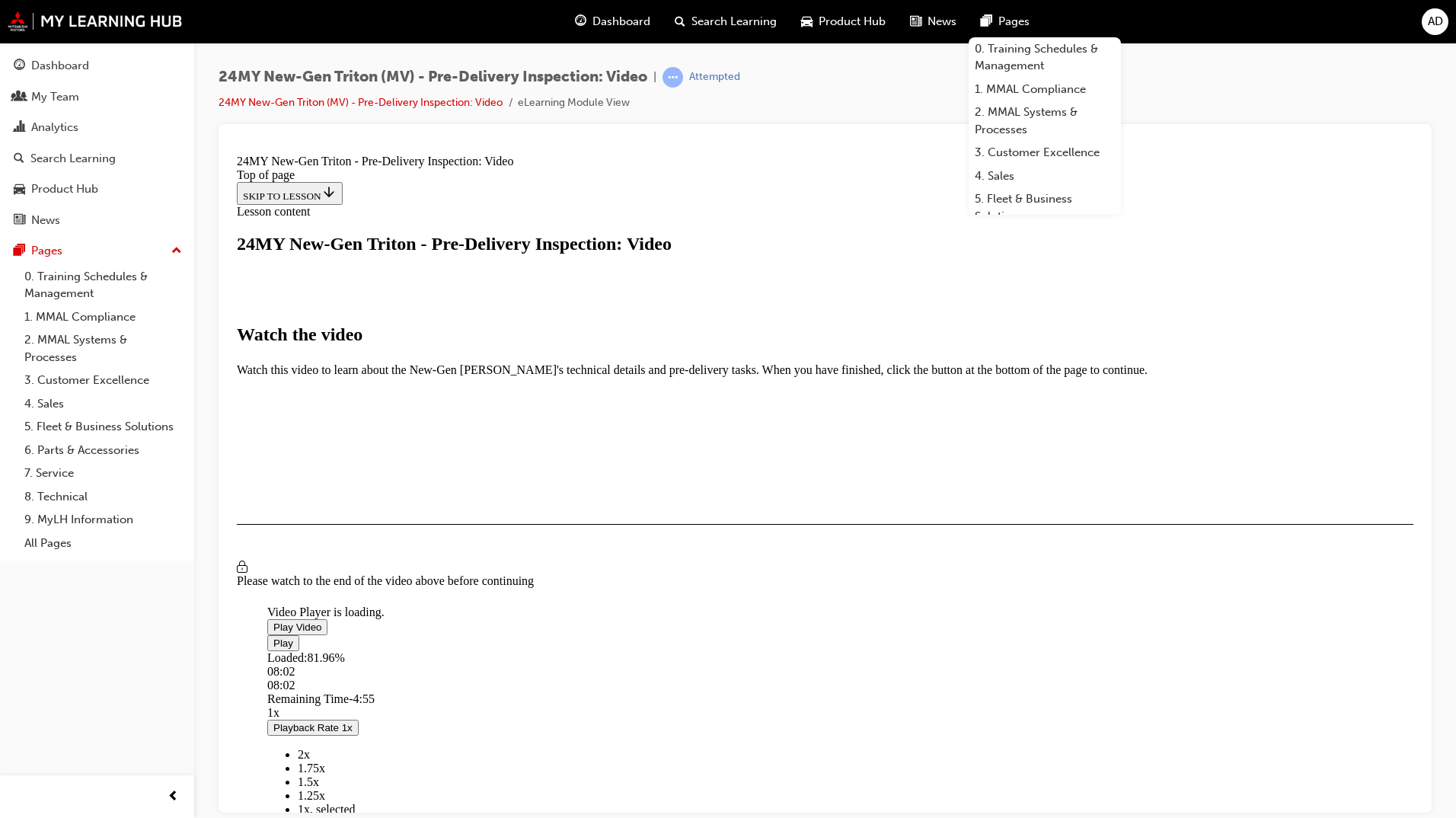
click at [806, 678] on div "08:02" at bounding box center [725, 684] width 916 height 14
click at [273, 620] on span "Video player" at bounding box center [273, 626] width 0 height 12
click at [273, 637] on span "Video player" at bounding box center [273, 642] width 0 height 12
drag, startPoint x: 848, startPoint y: 590, endPoint x: 834, endPoint y: 588, distance: 14.1
click at [834, 651] on div "Loaded : 81.96% 08:41 08:41" at bounding box center [998, 671] width 1462 height 41
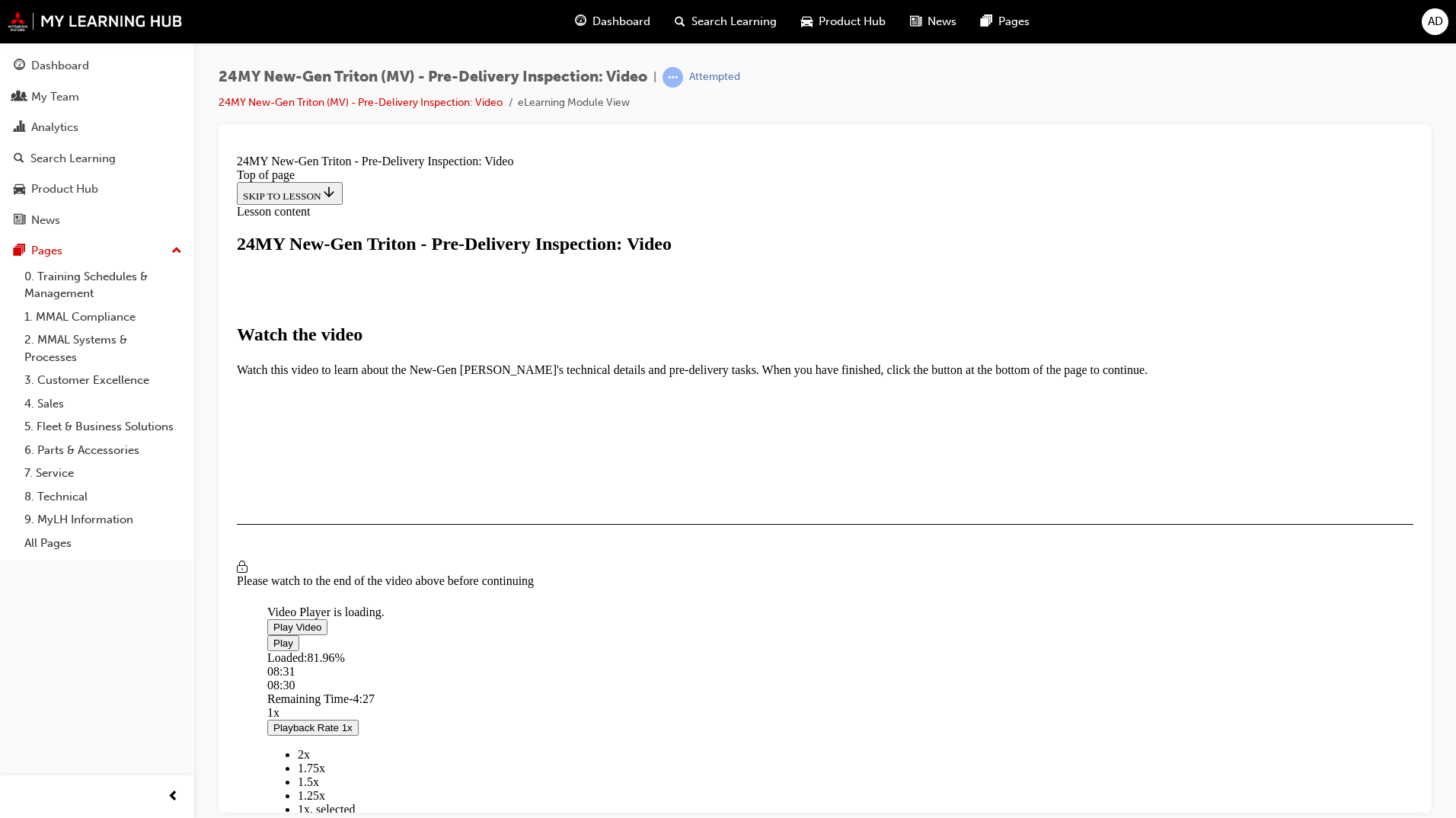
drag, startPoint x: 834, startPoint y: 587, endPoint x: 826, endPoint y: 587, distance: 8.0
click at [826, 678] on div "08:30" at bounding box center [752, 684] width 971 height 14
click at [273, 620] on span "Video player" at bounding box center [273, 626] width 0 height 12
drag, startPoint x: 831, startPoint y: 590, endPoint x: 823, endPoint y: 591, distance: 8.1
click at [823, 678] on div "08:28" at bounding box center [752, 684] width 971 height 14
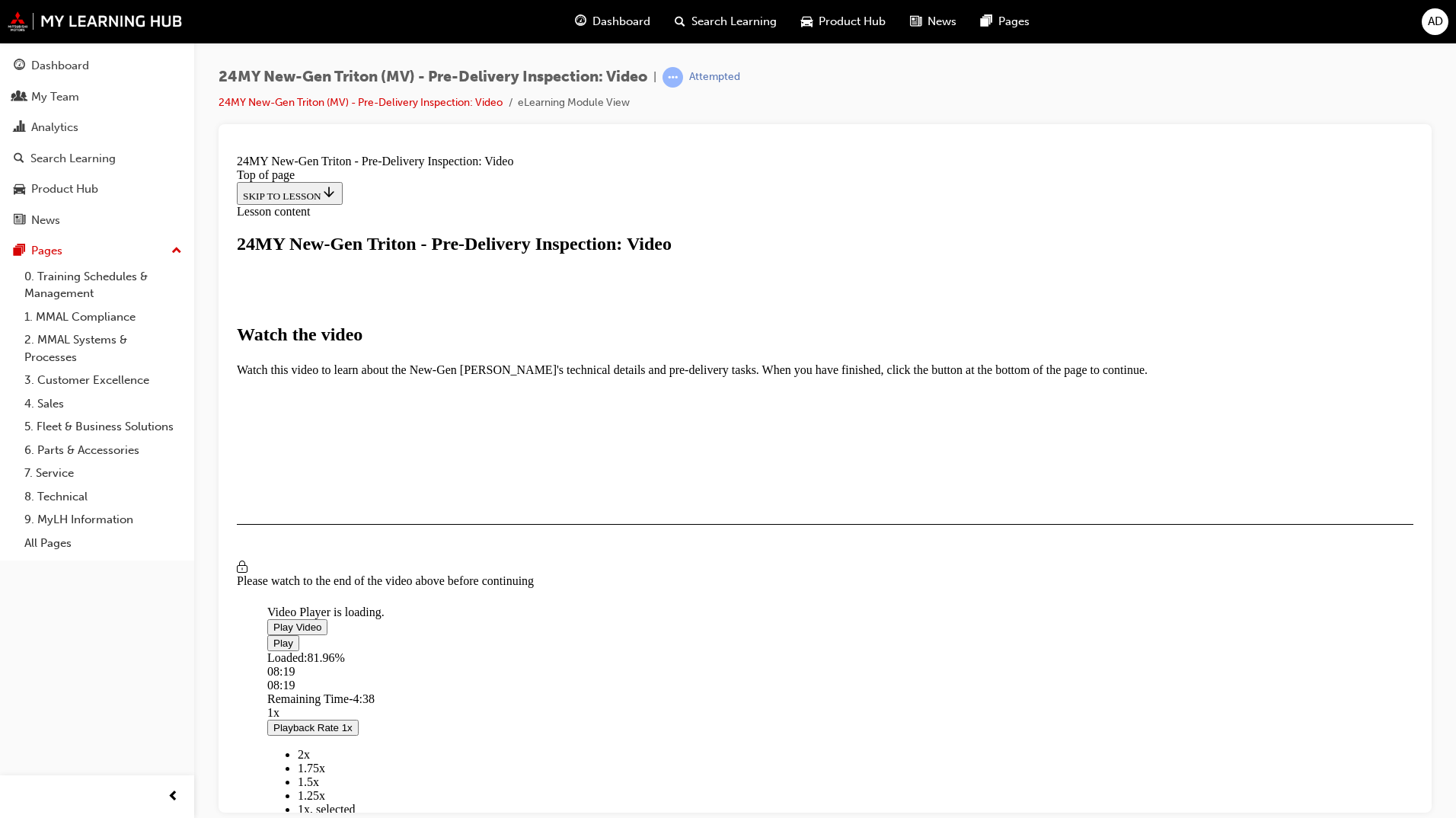
click at [818, 678] on div "08:19" at bounding box center [738, 684] width 941 height 14
drag, startPoint x: 818, startPoint y: 592, endPoint x: 808, endPoint y: 592, distance: 10.0
click at [808, 651] on div "Loaded : 81.96% 08:06 08:16" at bounding box center [998, 671] width 1462 height 41
drag, startPoint x: 810, startPoint y: 590, endPoint x: 797, endPoint y: 591, distance: 13.0
click at [797, 651] on div "Loaded : 81.96% 07:51 07:56" at bounding box center [998, 671] width 1462 height 41
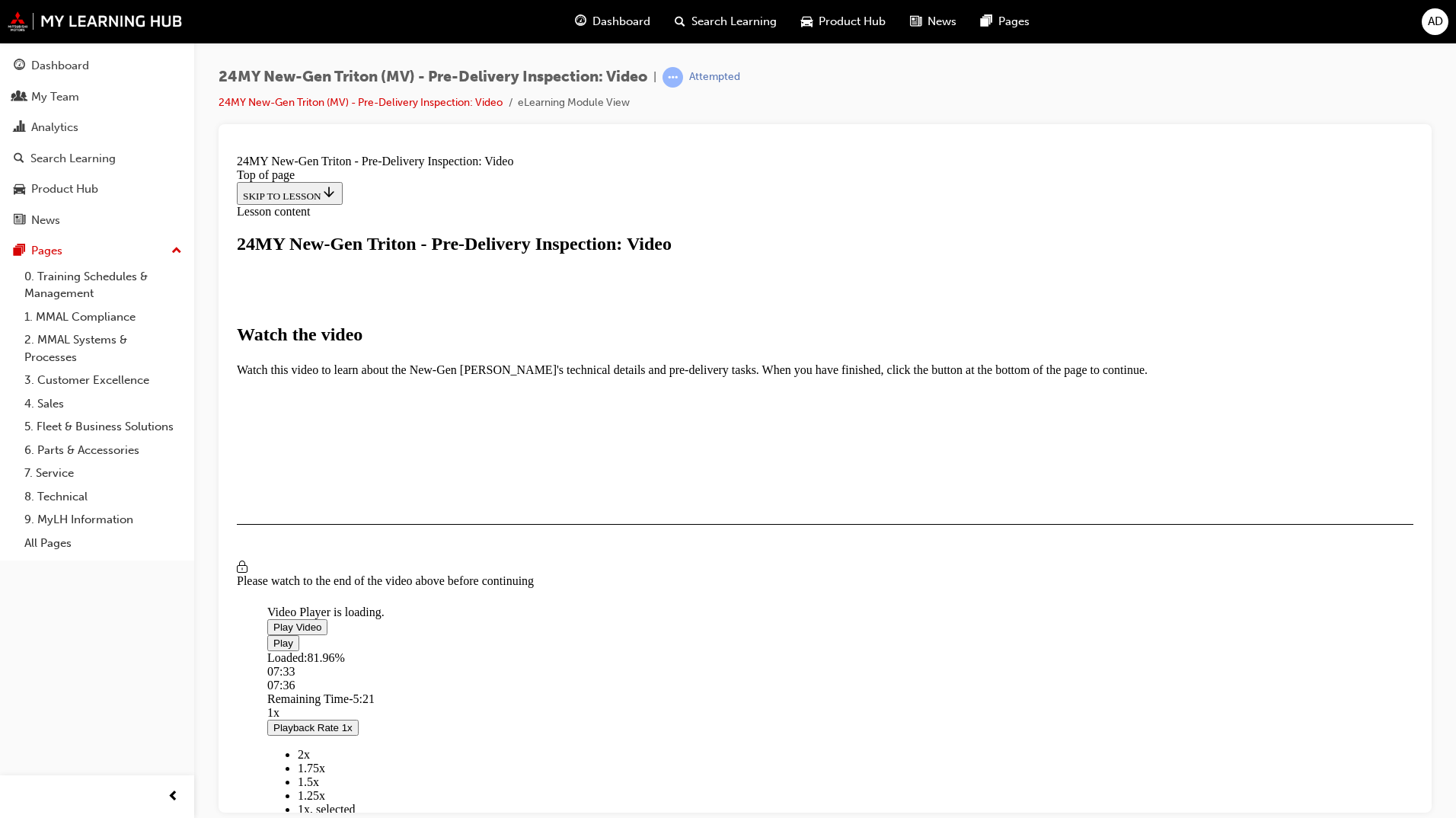
drag, startPoint x: 797, startPoint y: 590, endPoint x: 784, endPoint y: 590, distance: 13.0
click at [784, 651] on div "Loaded : 81.96% 07:33 07:36" at bounding box center [998, 671] width 1462 height 41
click at [804, 678] on div "08:00" at bounding box center [721, 684] width 907 height 14
click at [273, 637] on span "Video player" at bounding box center [273, 642] width 0 height 12
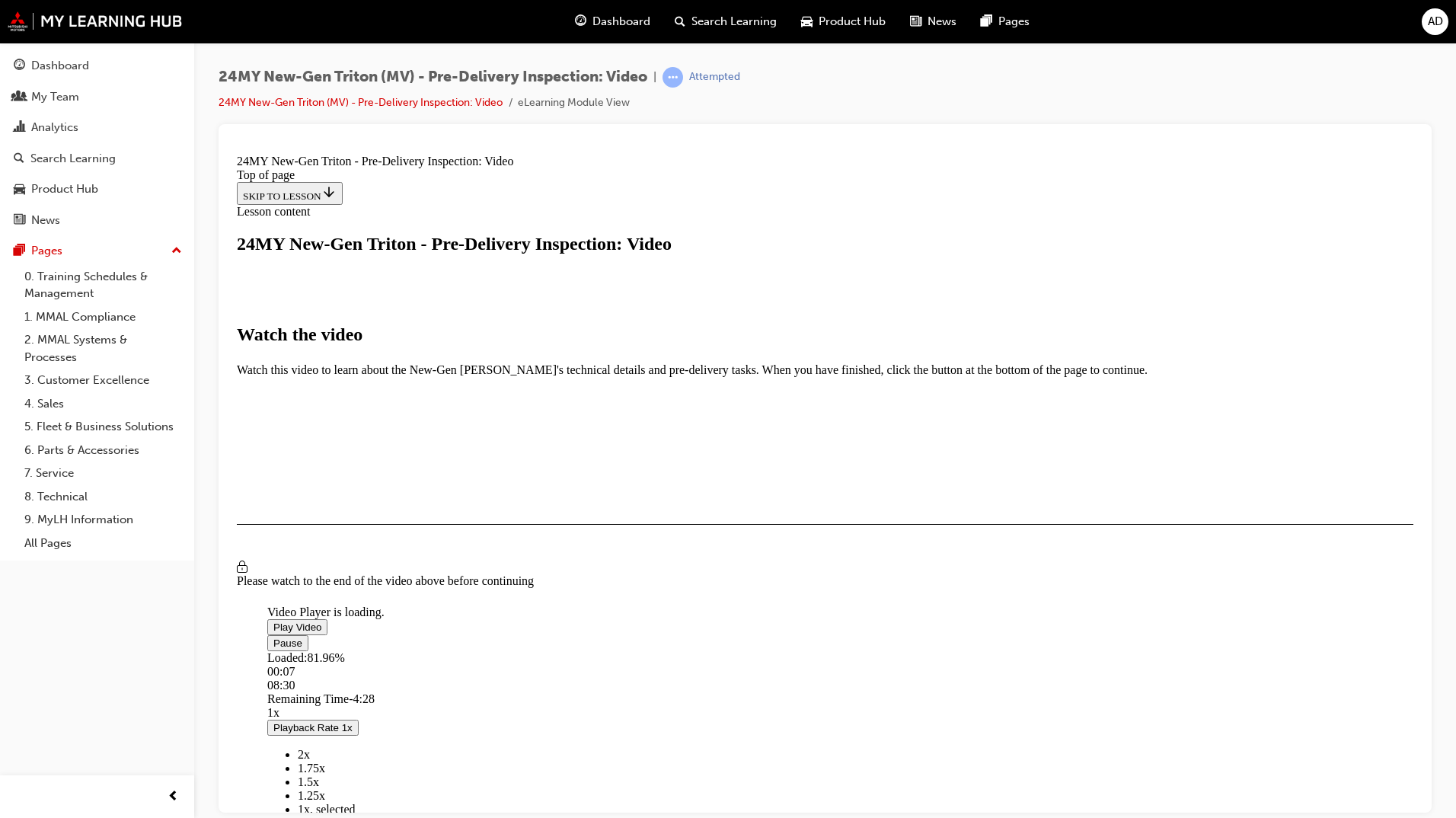
click at [273, 637] on span "Video player" at bounding box center [273, 642] width 0 height 12
drag, startPoint x: 220, startPoint y: 77, endPoint x: 650, endPoint y: 83, distance: 430.0
click at [647, 83] on span "24MY New-Gen Triton (MV) - Pre-Delivery Inspection: Video" at bounding box center [433, 77] width 429 height 18
drag, startPoint x: 650, startPoint y: 83, endPoint x: 627, endPoint y: 80, distance: 23.2
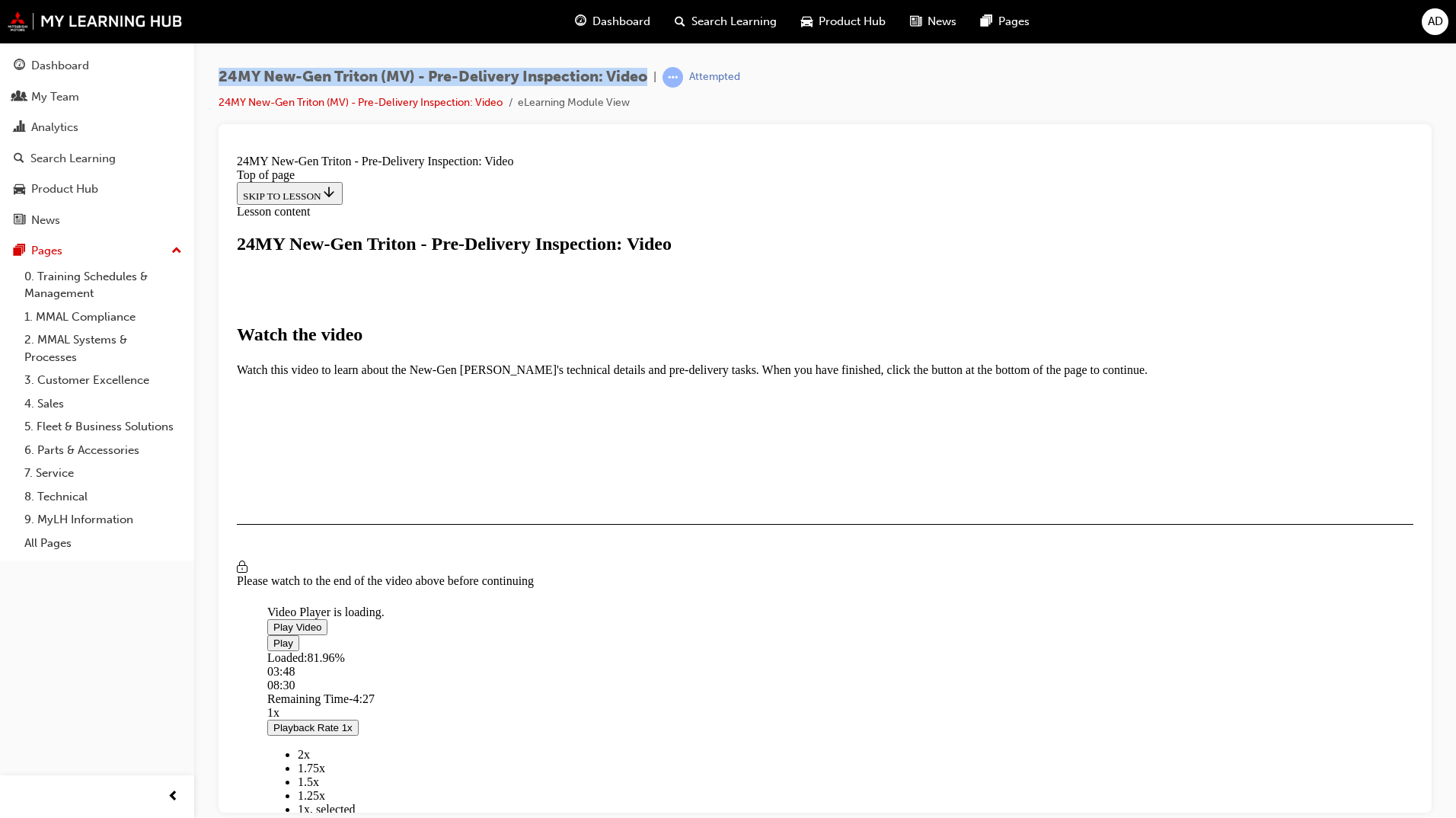
copy span "24MY New-Gen Triton (MV) - Pre-Delivery Inspection: Video"
click at [273, 620] on span "Video player" at bounding box center [273, 626] width 0 height 12
drag, startPoint x: 829, startPoint y: 586, endPoint x: 891, endPoint y: 588, distance: 62.0
click at [891, 651] on div "Loaded : 82.72% 09:42 09:26" at bounding box center [998, 671] width 1462 height 41
drag, startPoint x: 894, startPoint y: 588, endPoint x: 936, endPoint y: 592, distance: 42.2
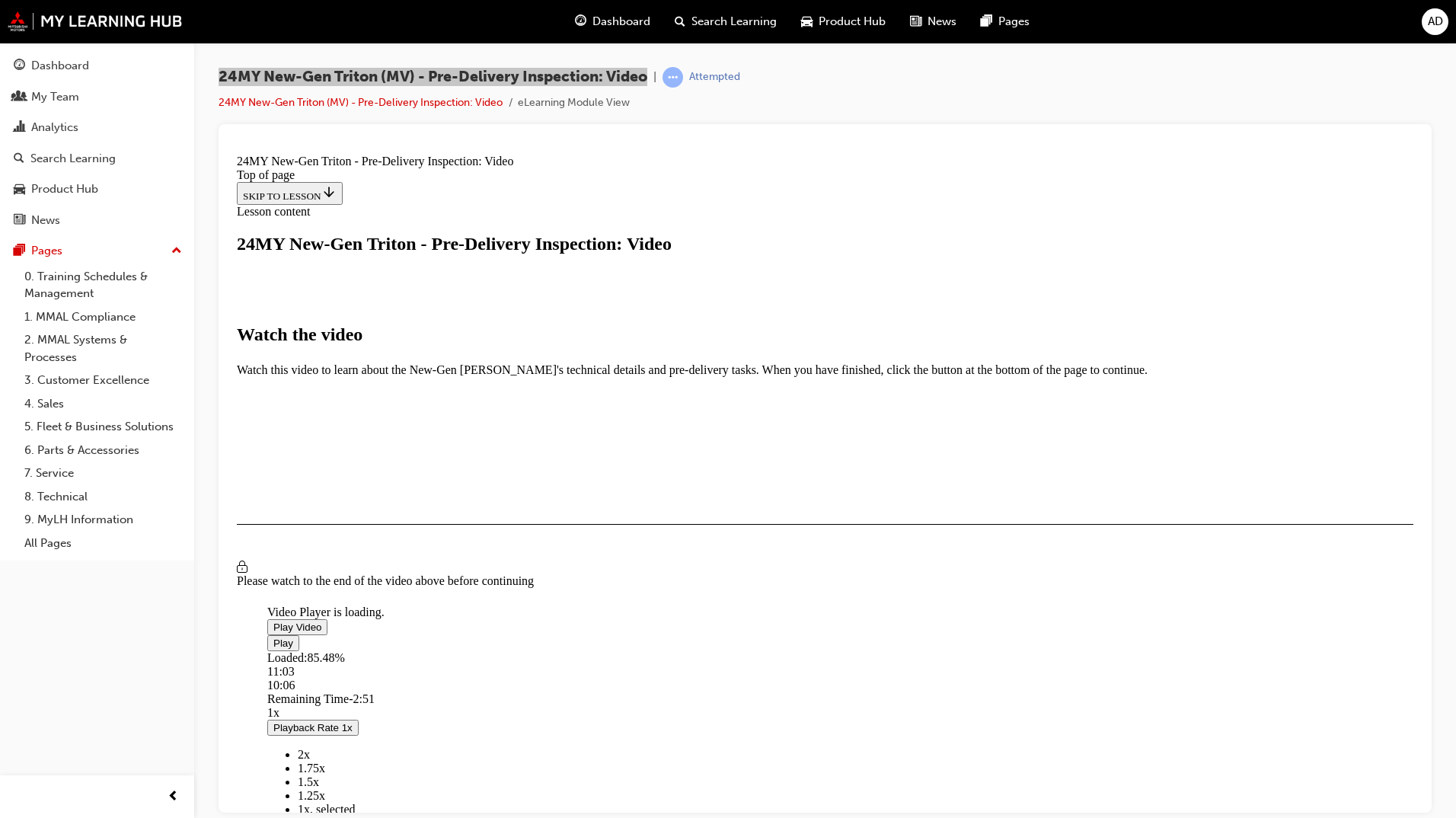
click at [936, 651] on div "Loaded : 85.48% 11:03 10:06" at bounding box center [998, 671] width 1462 height 41
drag, startPoint x: 964, startPoint y: 595, endPoint x: 985, endPoint y: 594, distance: 21.0
click at [985, 678] on div "12:07" at bounding box center [949, 684] width 1364 height 14
click at [385, 574] on div "I HAVE WATCHED THIS VIDEO" at bounding box center [314, 568] width 143 height 12
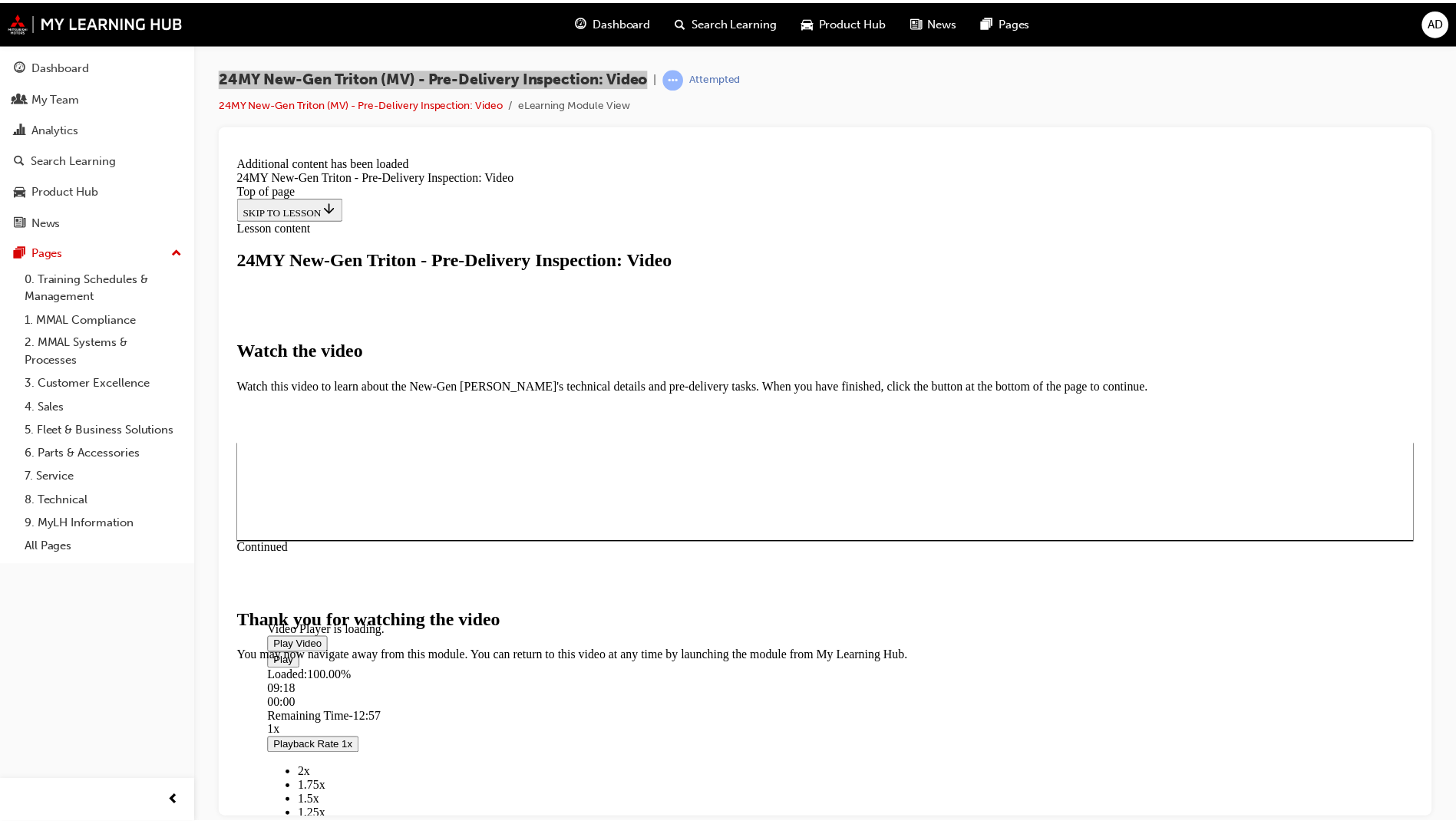
scroll to position [362, 0]
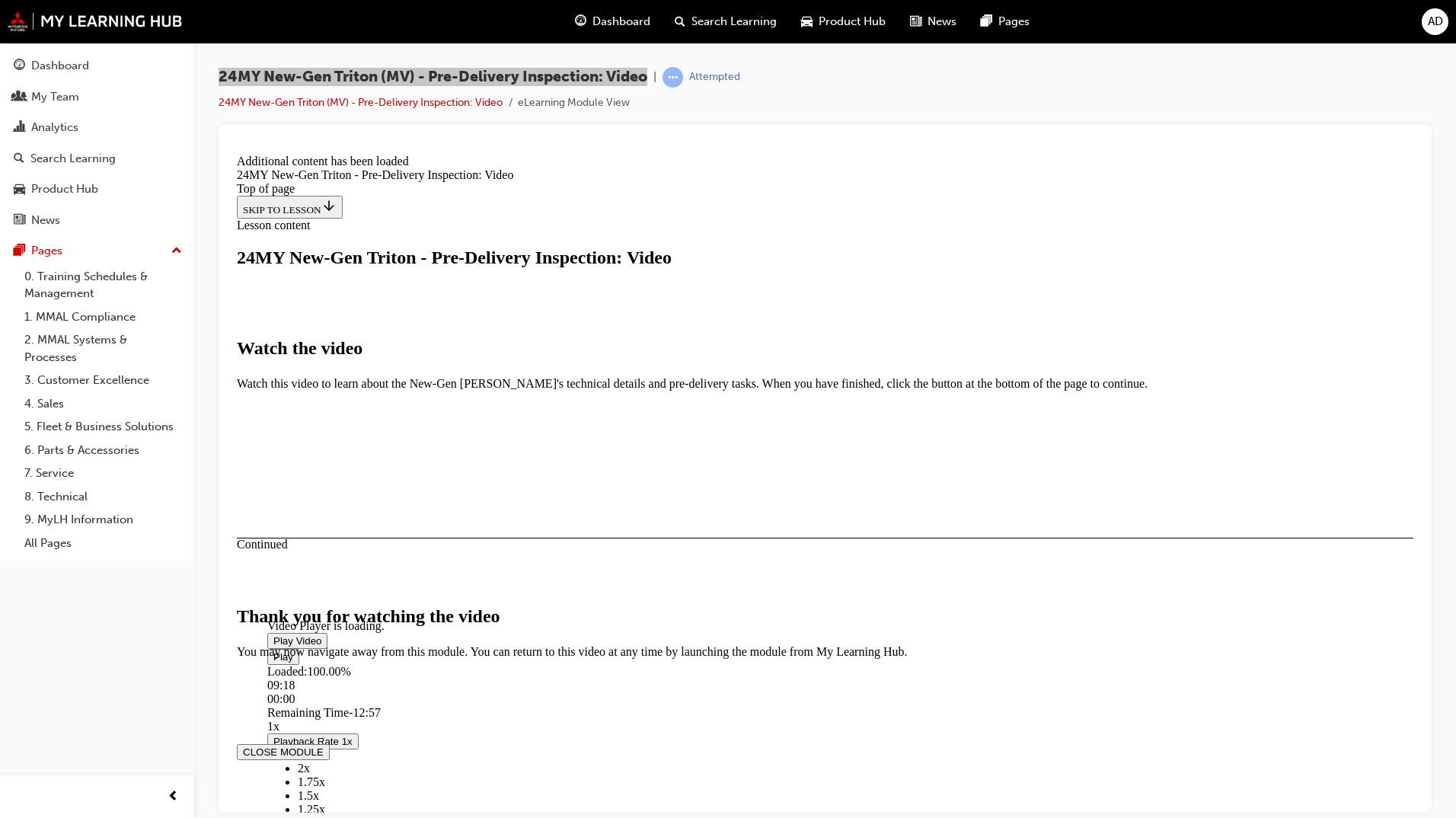
click at [329, 743] on button "CLOSE MODULE" at bounding box center [283, 751] width 93 height 16
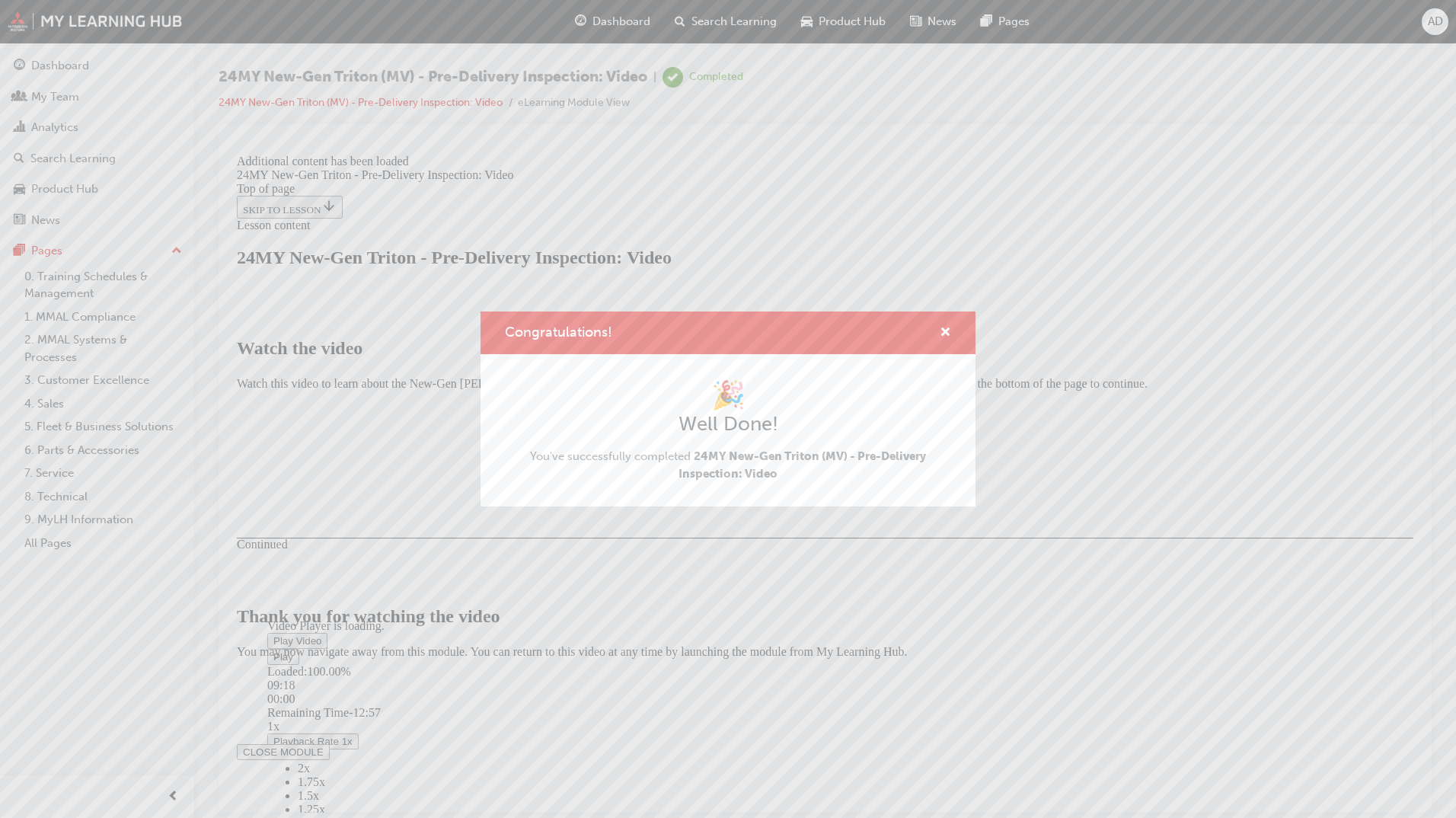
click at [56, 94] on div "Congratulations! 🎉 Well Done! You've successfully completed 24MY New-Gen Triton…" at bounding box center [728, 409] width 1456 height 818
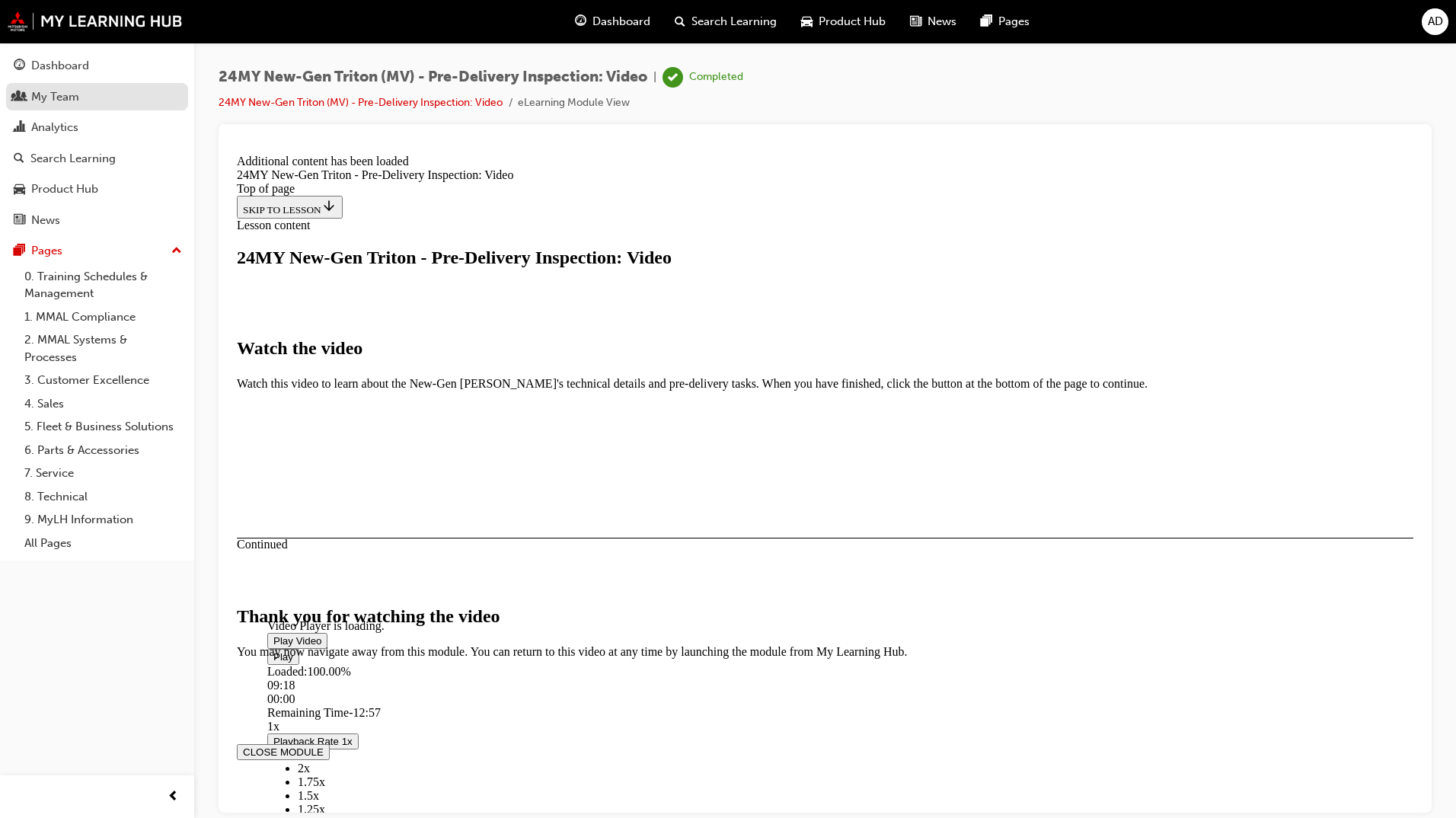
click at [56, 94] on div "My Team" at bounding box center [55, 96] width 48 height 18
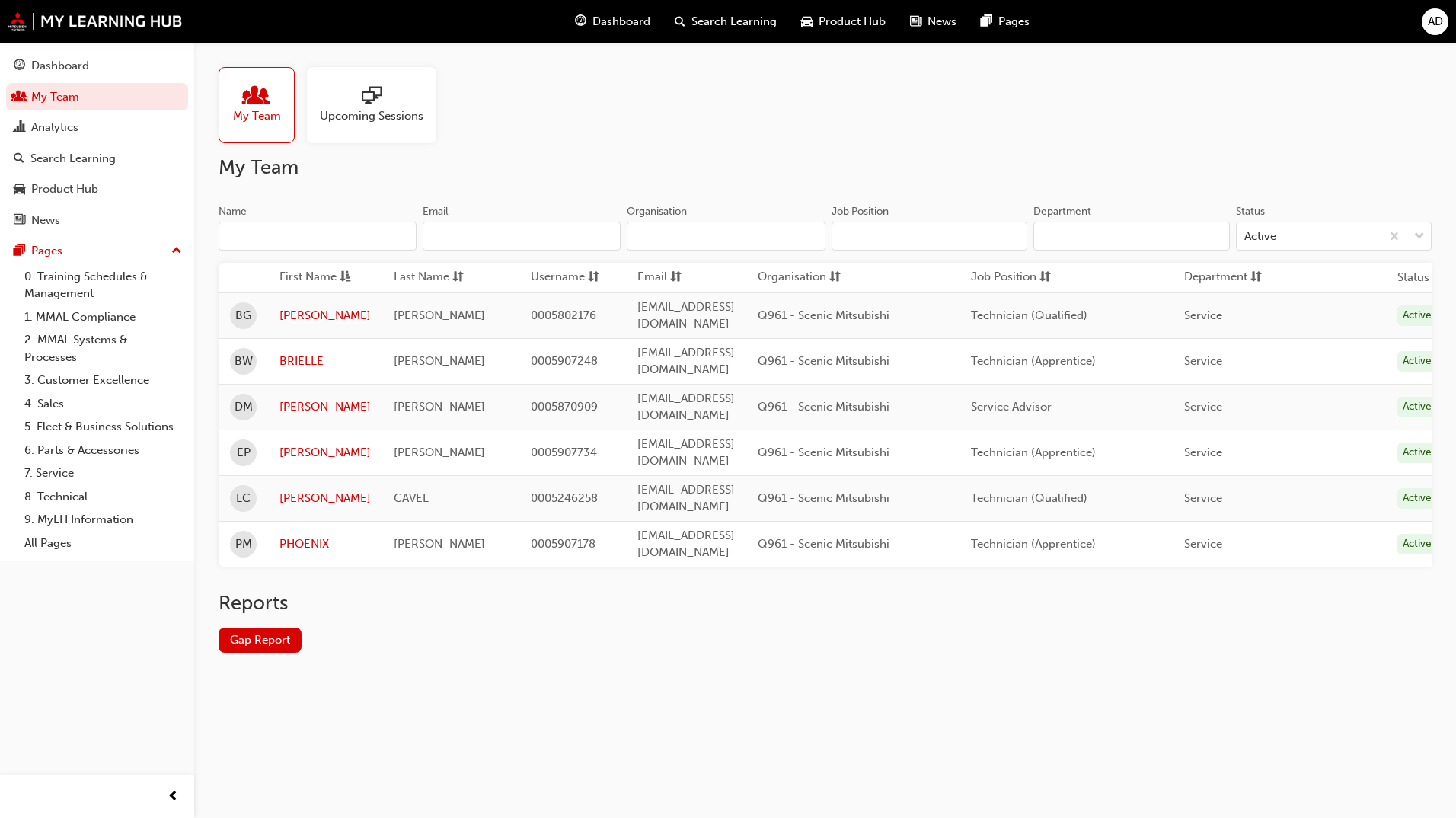
click at [704, 19] on span "Search Learning" at bounding box center [734, 22] width 86 height 18
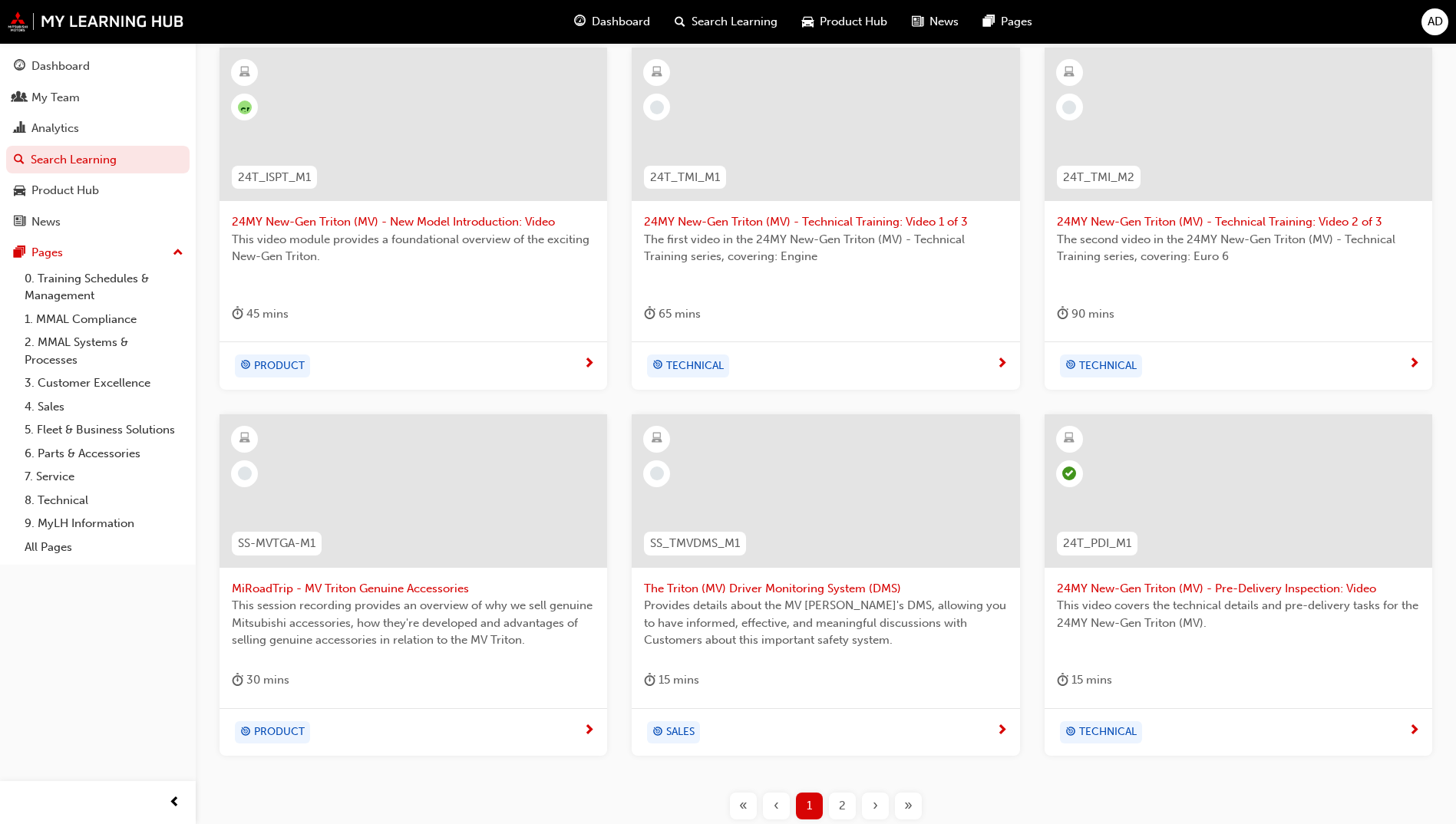
scroll to position [511, 0]
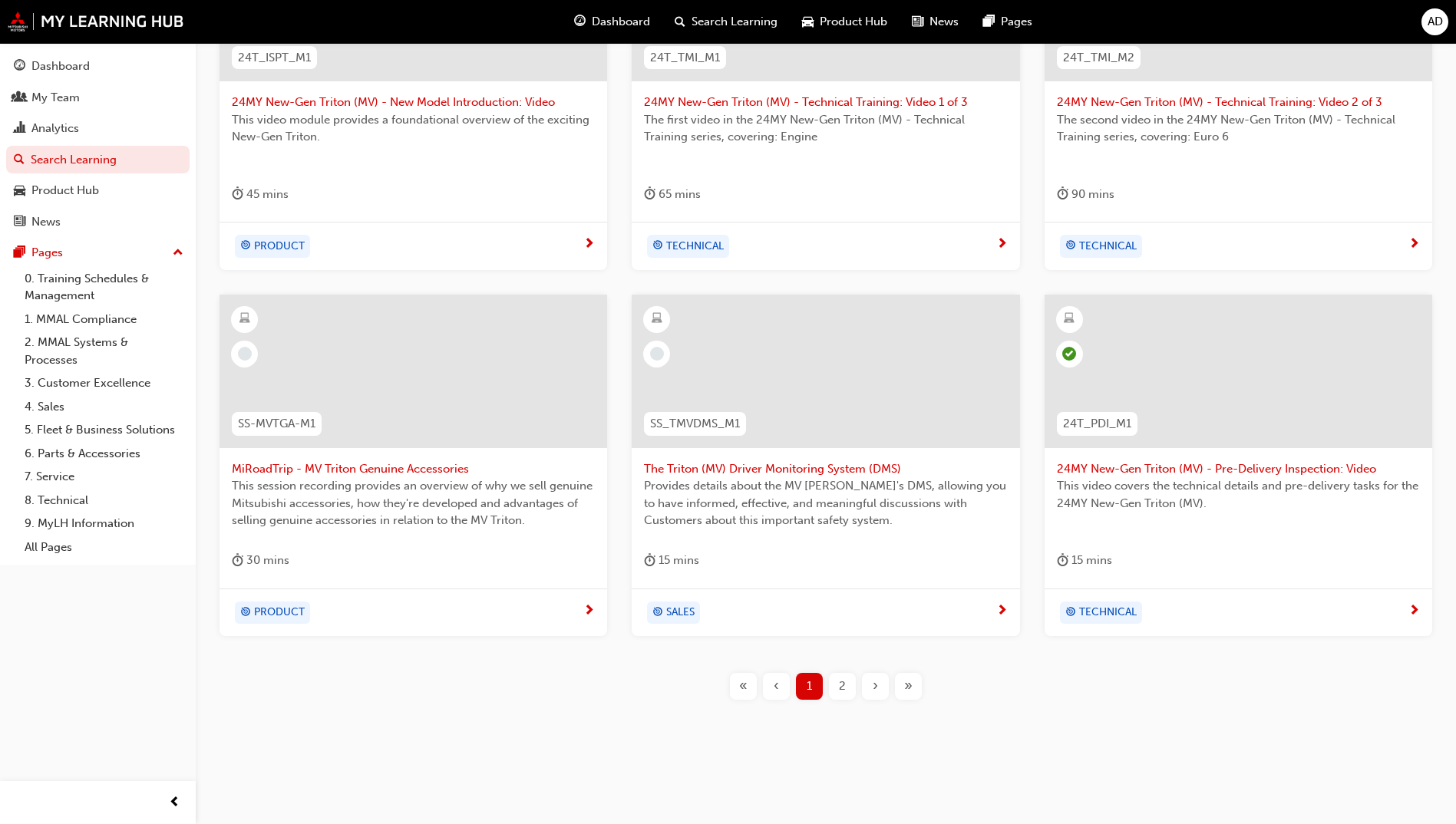
click at [1144, 467] on span "24MY New-Gen Triton (MV) - Pre-Delivery Inspection: Video" at bounding box center [1238, 469] width 363 height 18
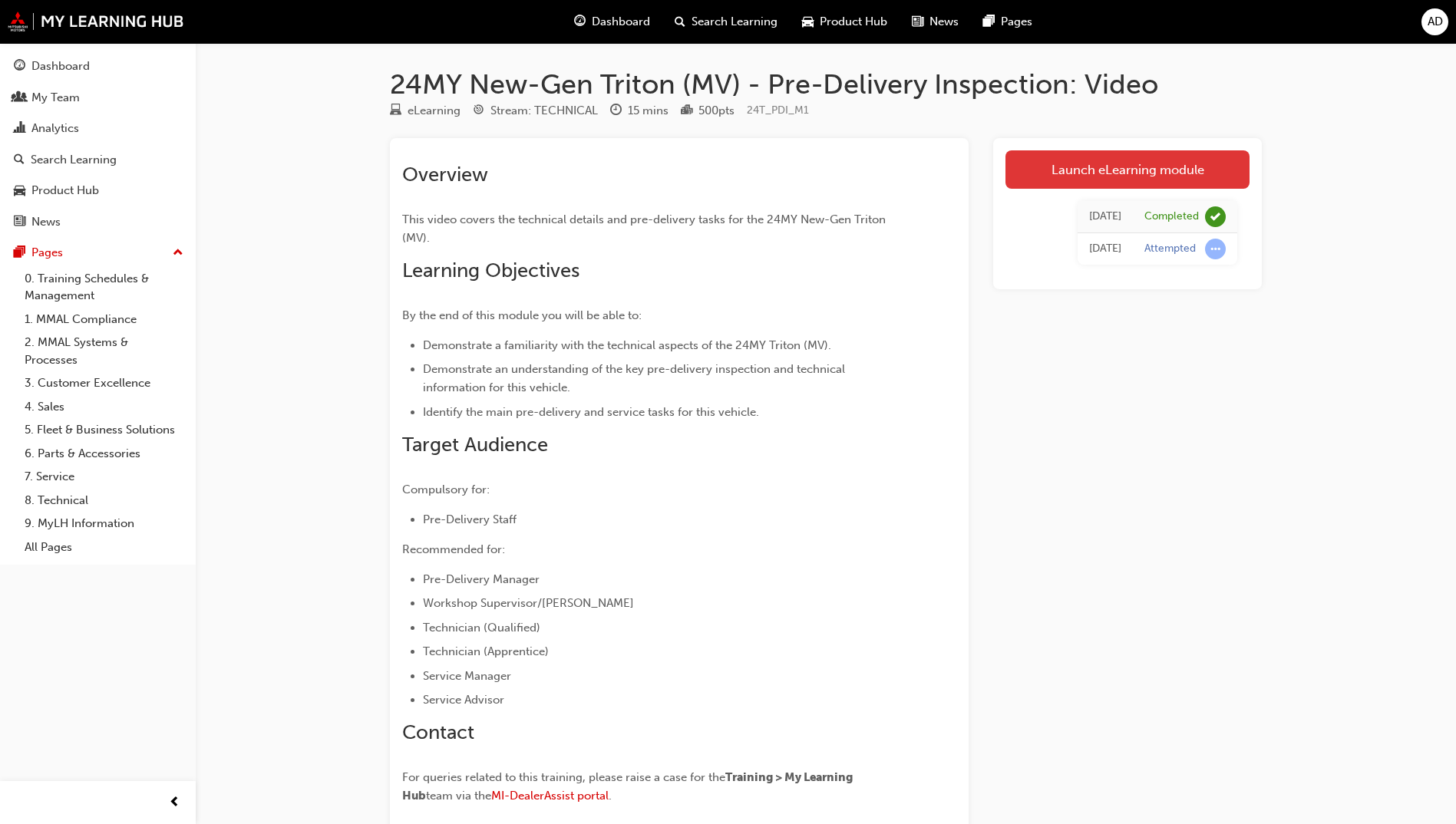
click at [1169, 171] on link "Launch eLearning module" at bounding box center [1128, 169] width 244 height 38
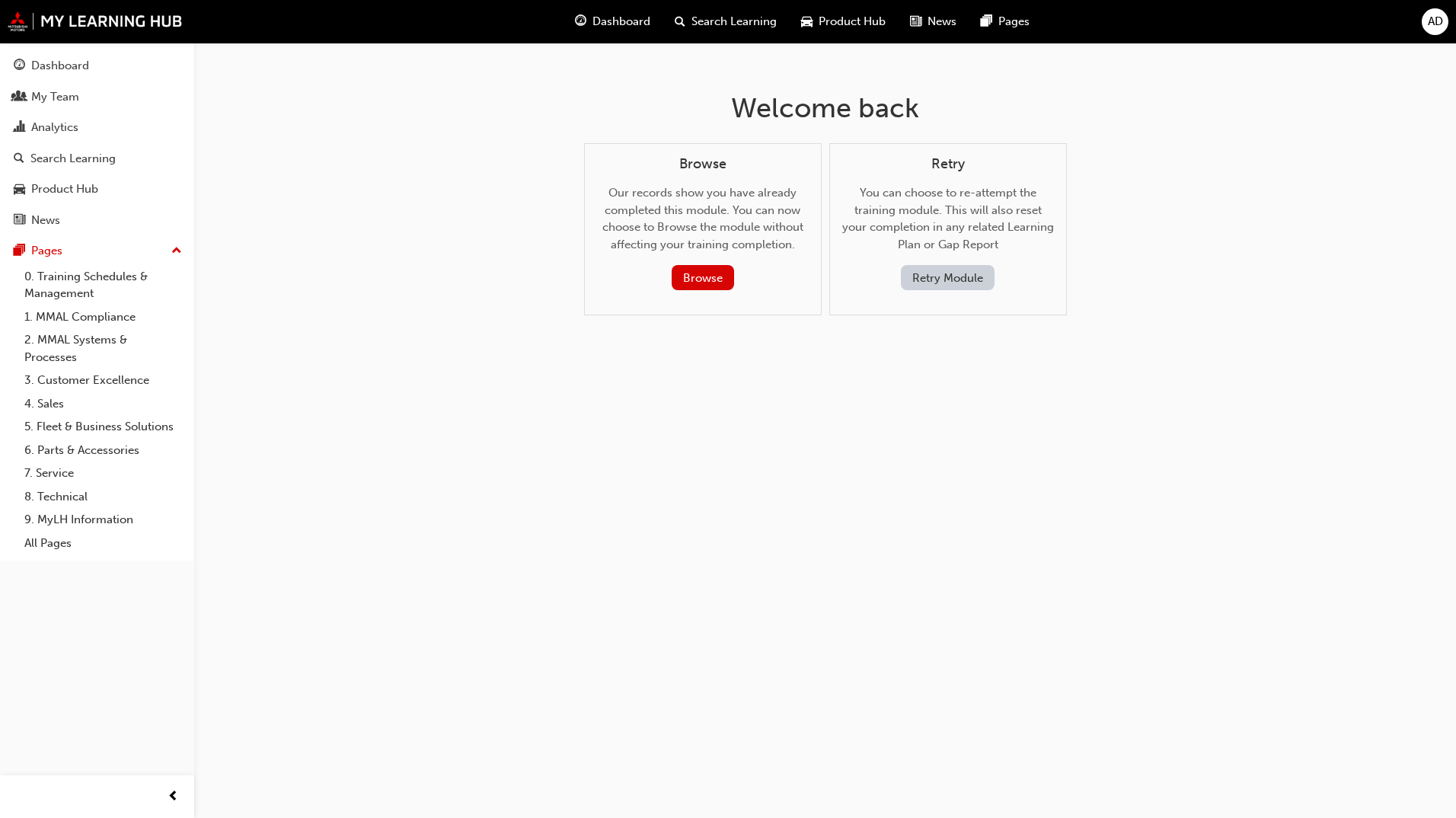
click at [941, 283] on button "Retry Module" at bounding box center [947, 277] width 93 height 25
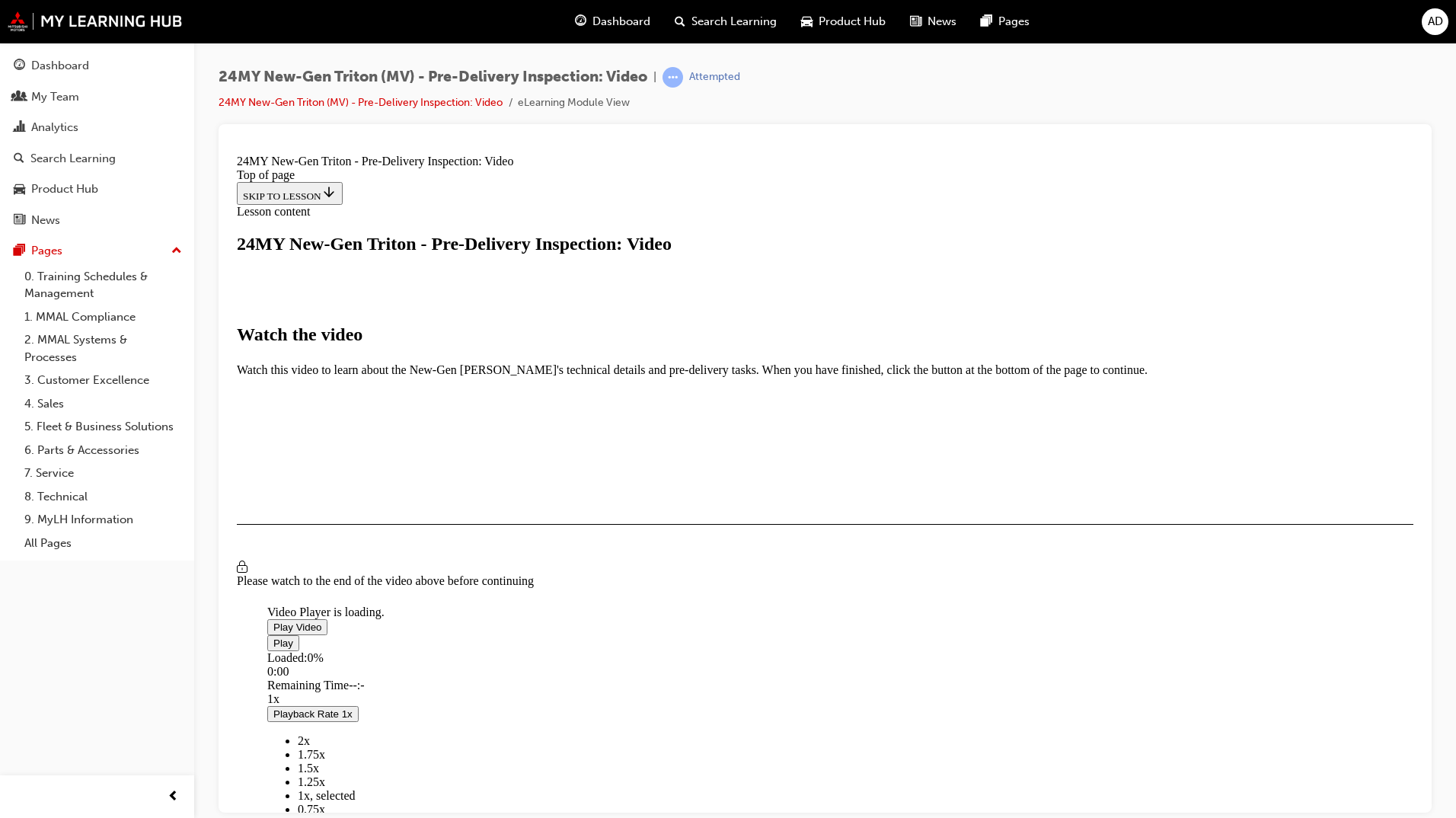
scroll to position [228, 0]
click at [273, 620] on span "Video player" at bounding box center [273, 626] width 0 height 12
click at [385, 574] on div "I HAVE WATCHED THIS VIDEO" at bounding box center [314, 568] width 143 height 12
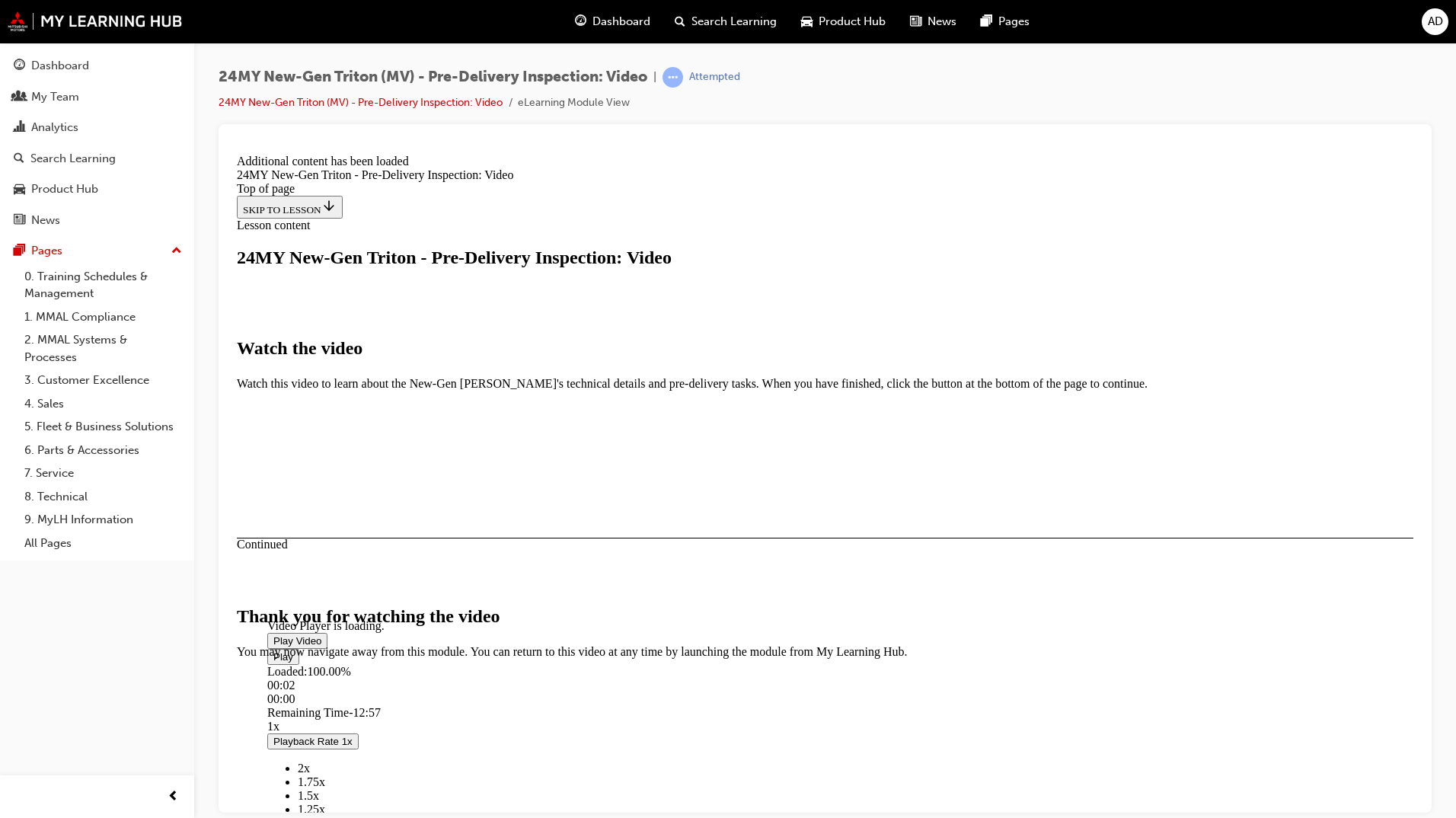
scroll to position [360, 0]
click at [97, 71] on div "Dashboard" at bounding box center [97, 66] width 167 height 19
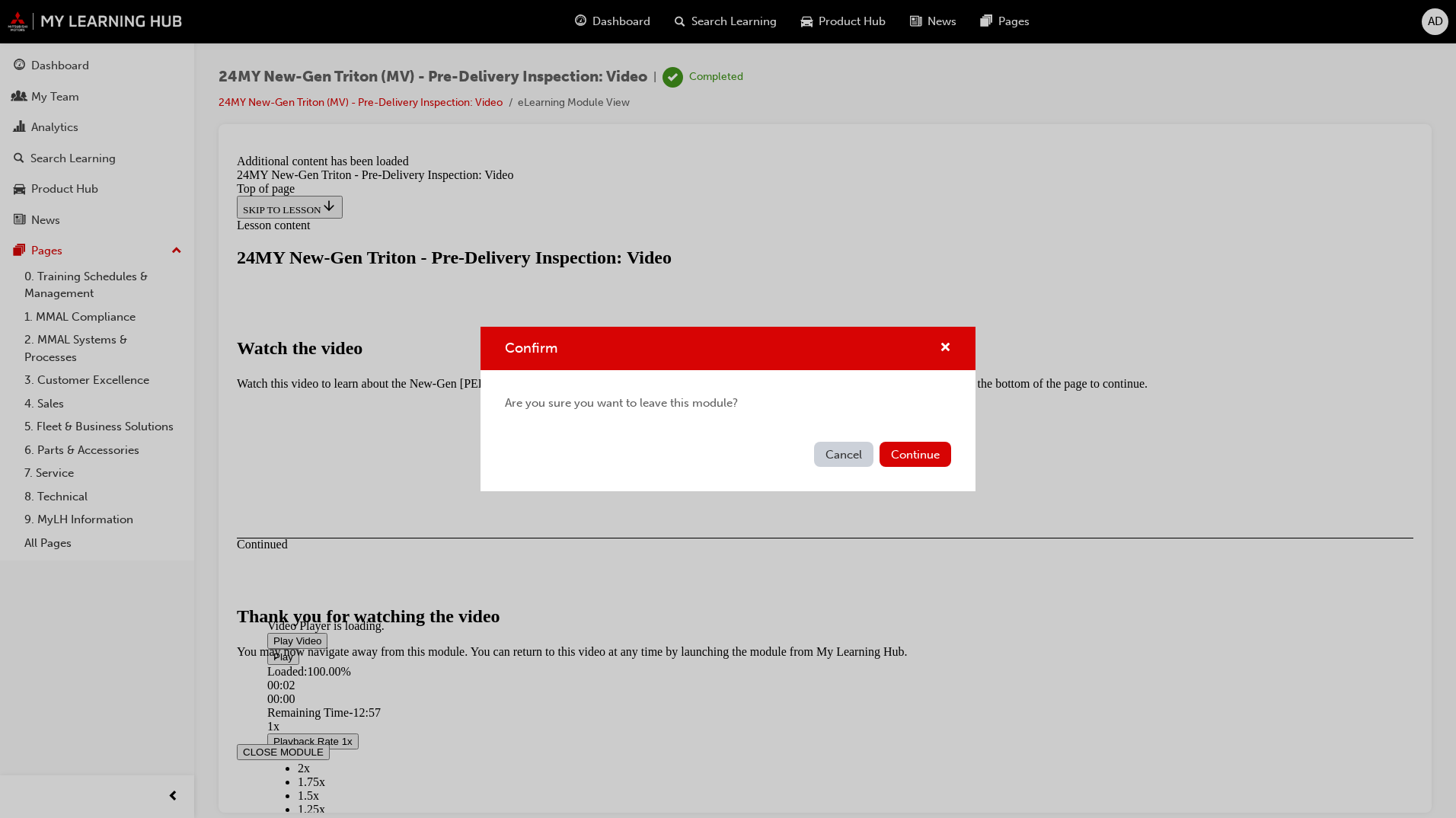
click at [846, 458] on button "Cancel" at bounding box center [843, 454] width 59 height 25
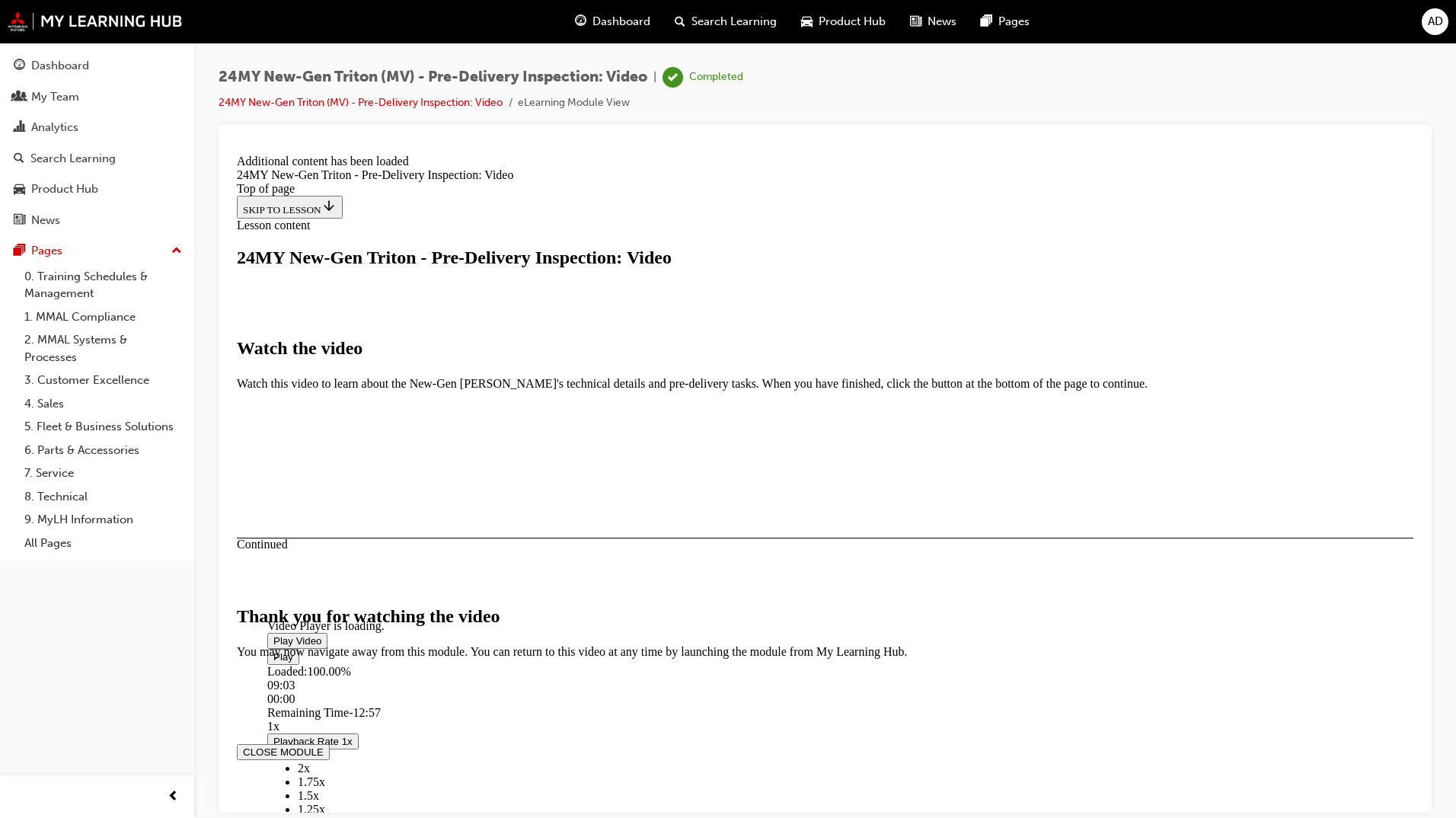
click at [329, 743] on button "CLOSE MODULE" at bounding box center [283, 751] width 93 height 16
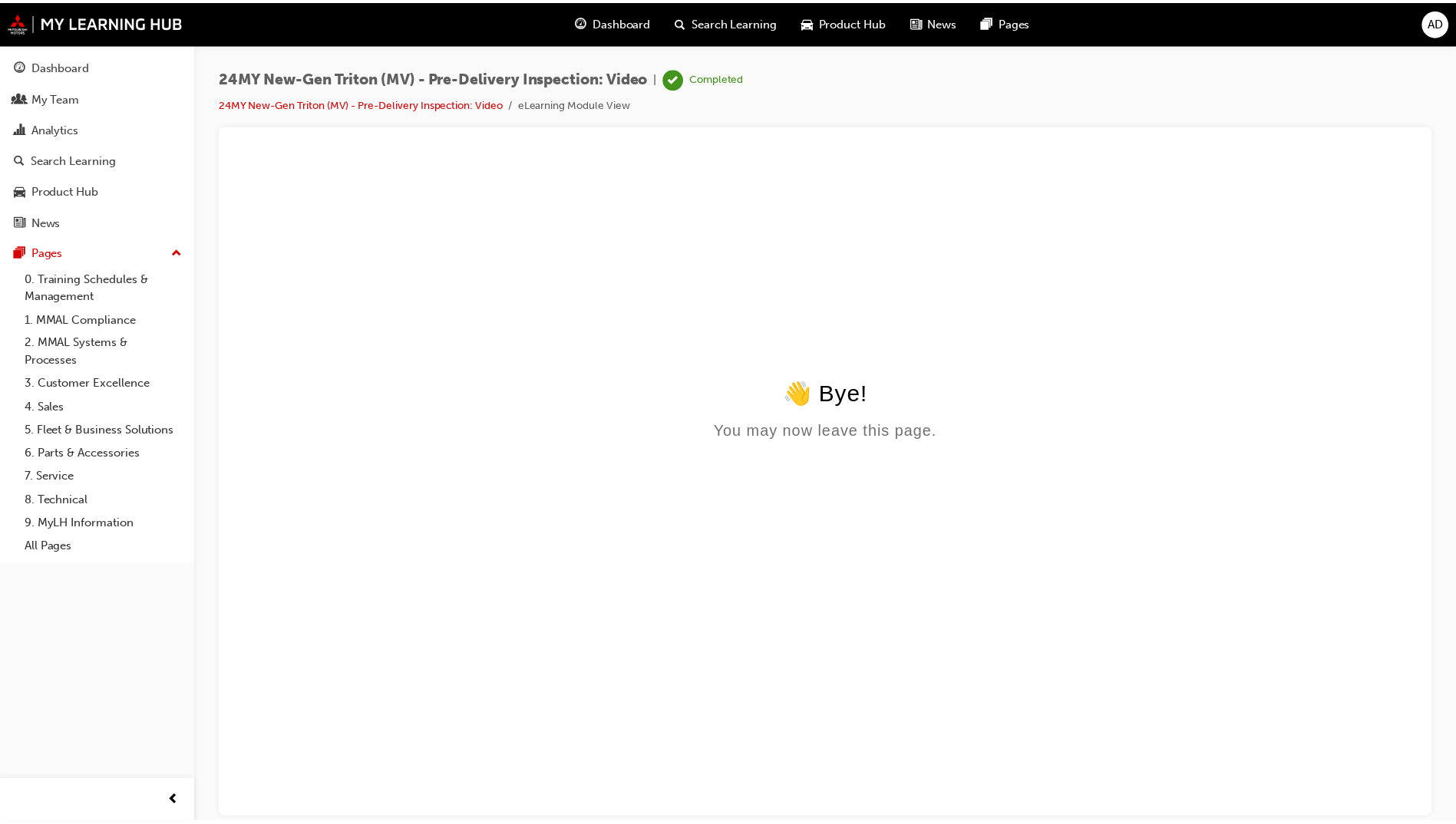
scroll to position [0, 0]
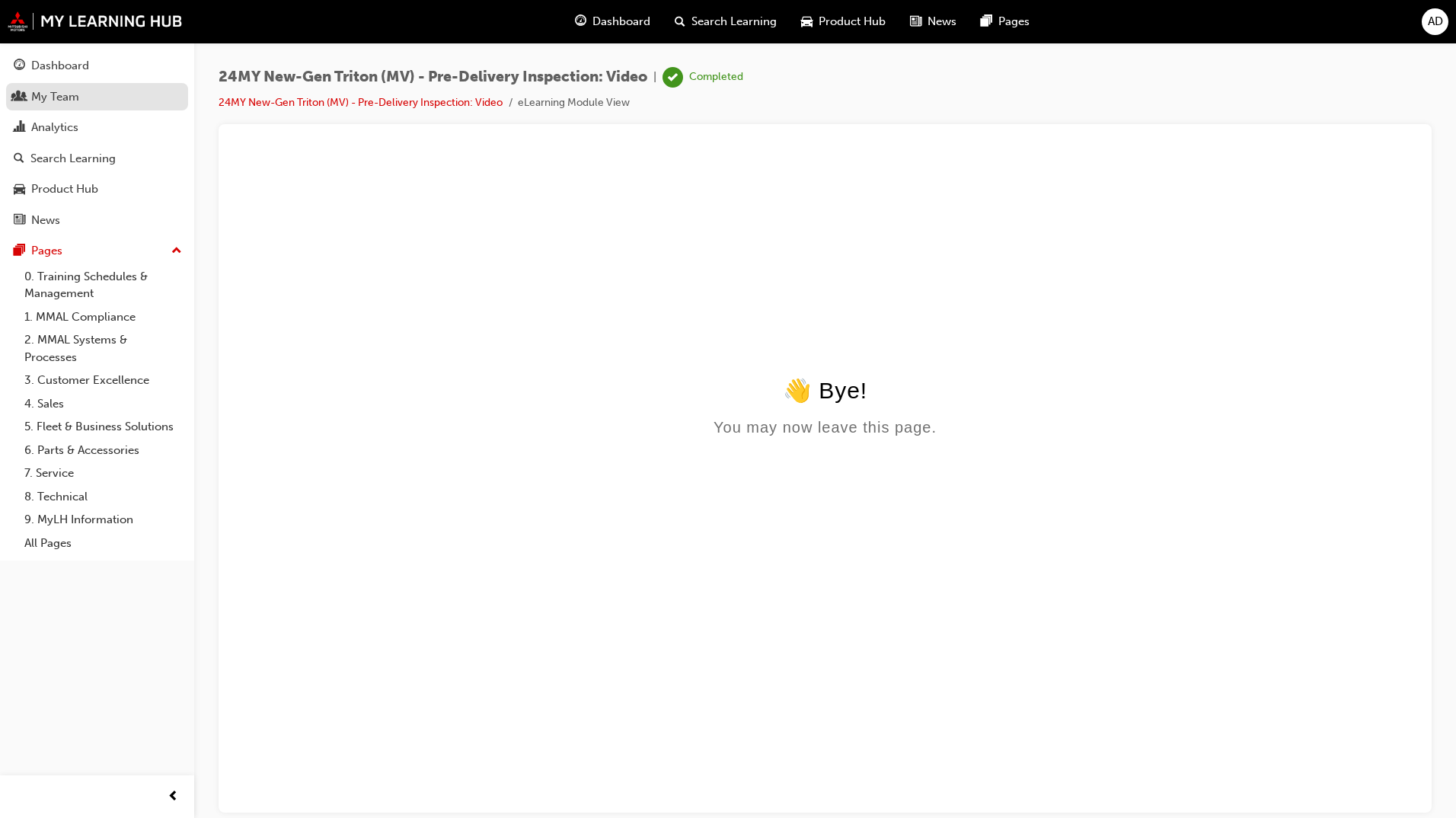
click at [68, 97] on div "My Team" at bounding box center [55, 96] width 48 height 18
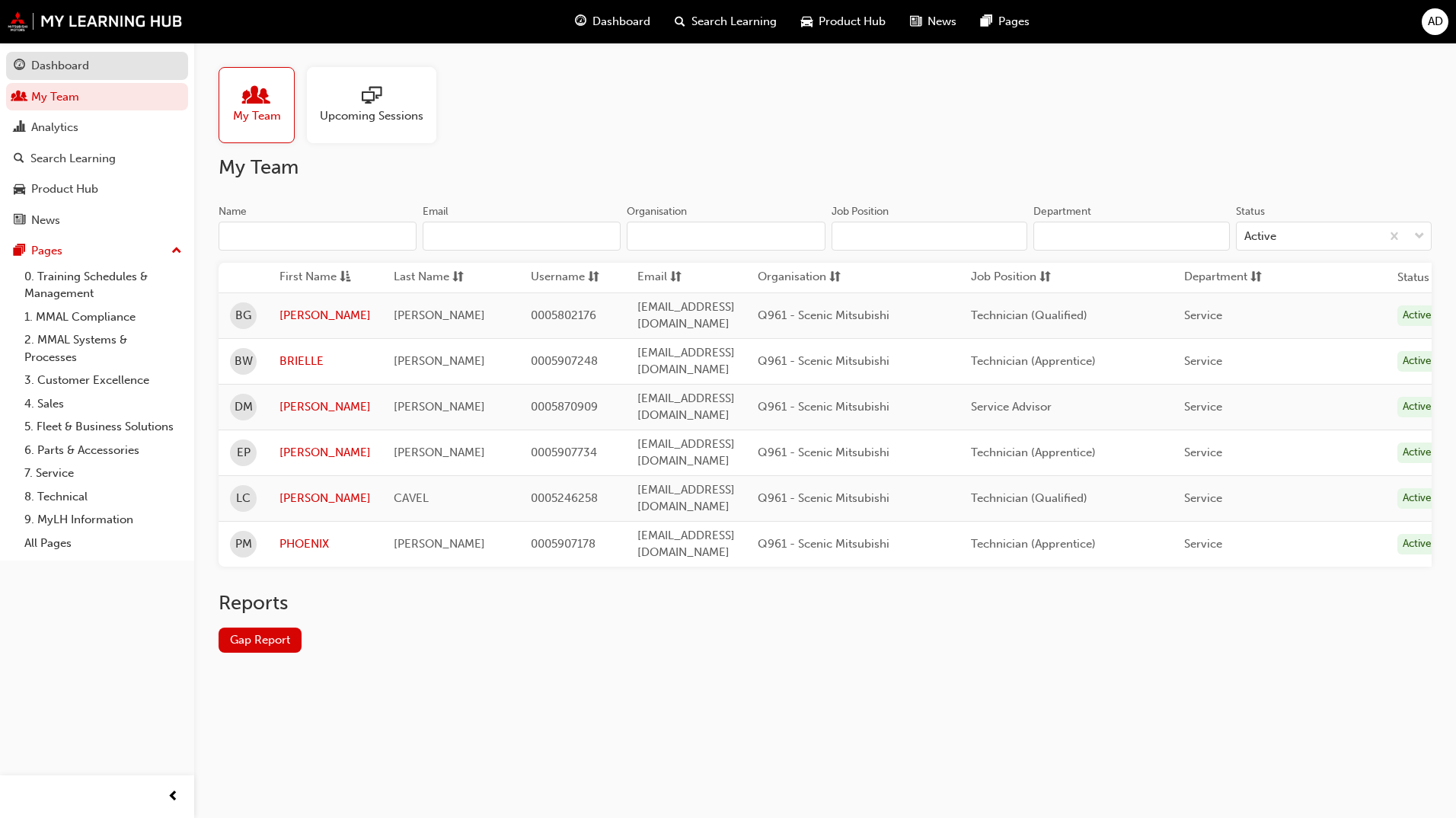
click at [62, 71] on div "Dashboard" at bounding box center [59, 66] width 58 height 18
